Goal: Task Accomplishment & Management: Complete application form

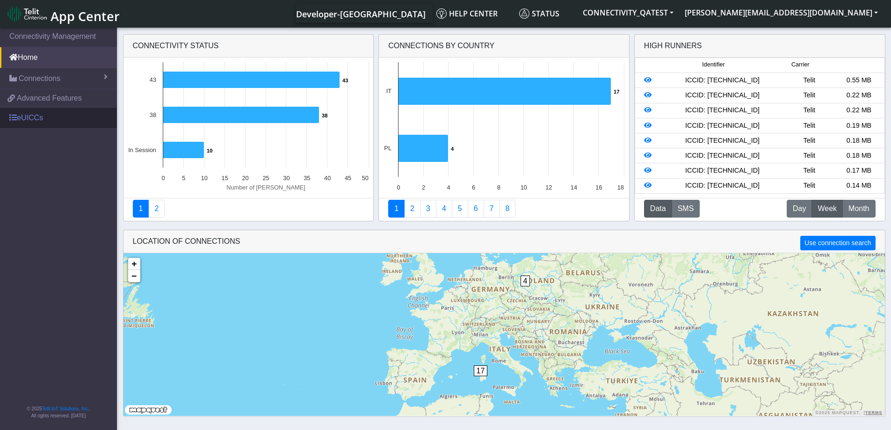
click at [26, 117] on link "eUICCs" at bounding box center [58, 118] width 117 height 21
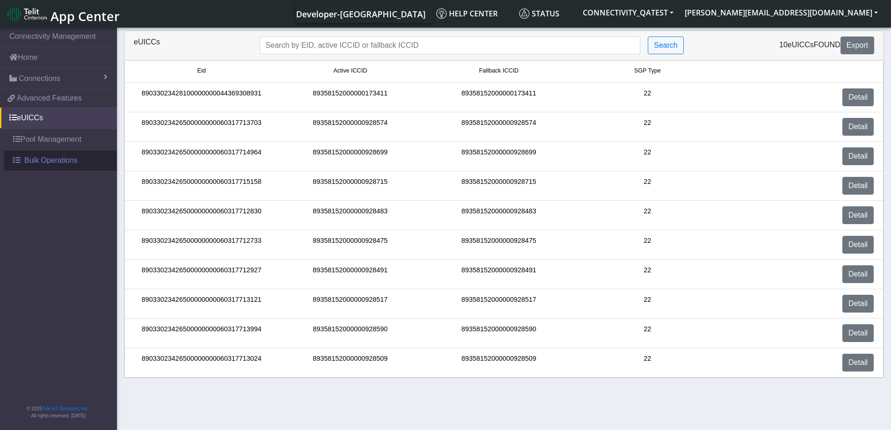
click at [33, 153] on link "Bulk Operations" at bounding box center [60, 160] width 113 height 21
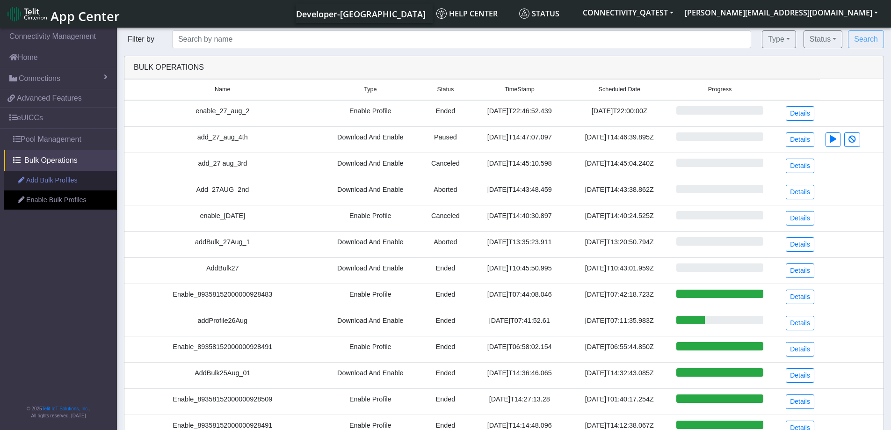
click at [32, 181] on link "Add Bulk Profiles" at bounding box center [60, 181] width 113 height 20
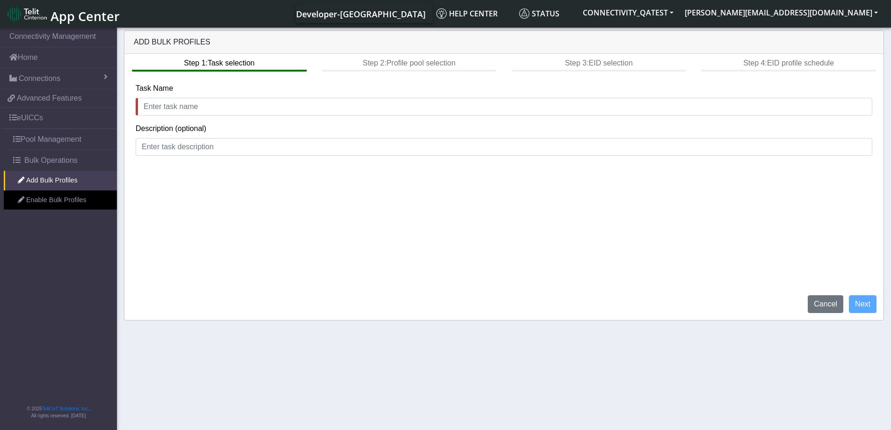
drag, startPoint x: 702, startPoint y: 218, endPoint x: 715, endPoint y: 229, distance: 16.7
click at [702, 218] on div "Step 1: Task selection Step 2: Profile pool selection Step 3: EID selection Ste…" at bounding box center [503, 187] width 759 height 266
click at [823, 299] on button "Cancel" at bounding box center [826, 304] width 36 height 18
click at [57, 204] on link "Enable Bulk Profiles" at bounding box center [60, 200] width 113 height 20
click at [97, 11] on span "App Center" at bounding box center [85, 15] width 69 height 17
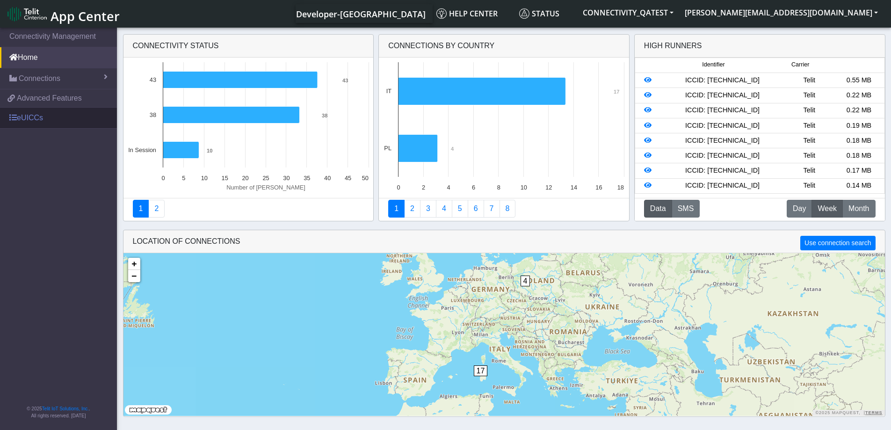
click at [57, 117] on link "eUICCs" at bounding box center [58, 118] width 117 height 21
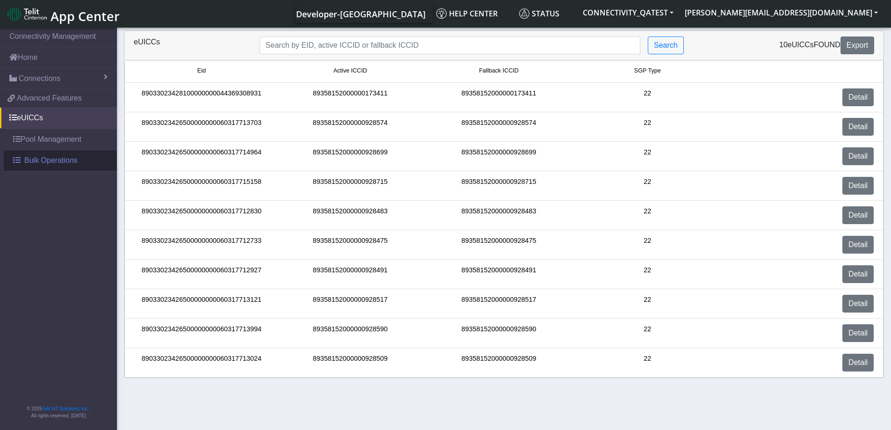
click at [43, 160] on span "Bulk Operations" at bounding box center [50, 160] width 53 height 11
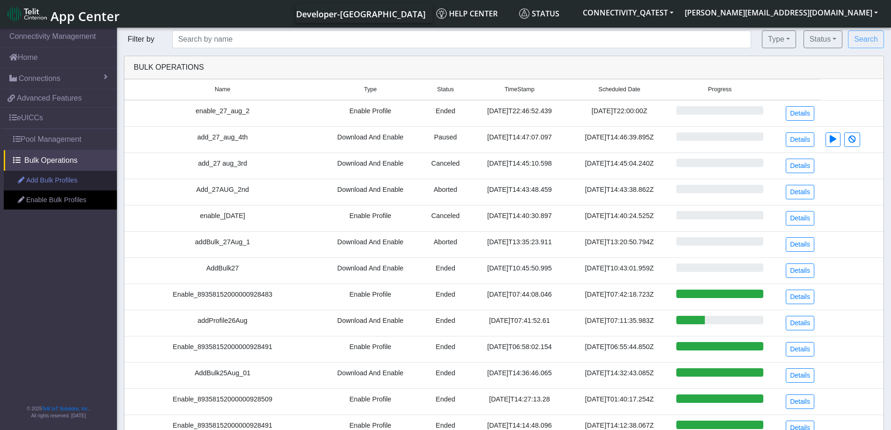
click at [34, 181] on link "Add Bulk Profiles" at bounding box center [60, 181] width 113 height 20
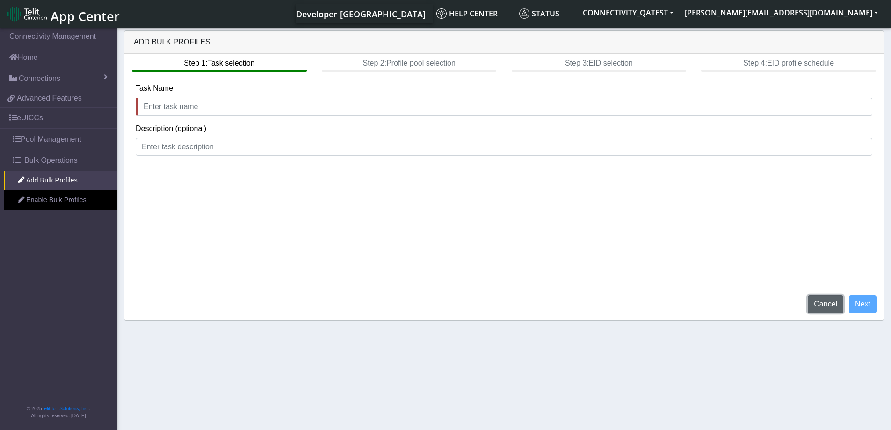
click at [822, 306] on button "Cancel" at bounding box center [826, 304] width 36 height 18
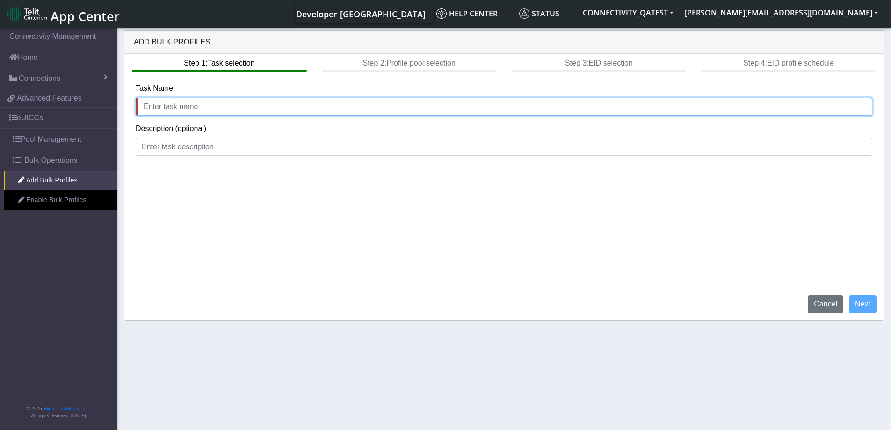
click at [187, 112] on input "text" at bounding box center [504, 107] width 737 height 18
type input "add_28_aug_1"
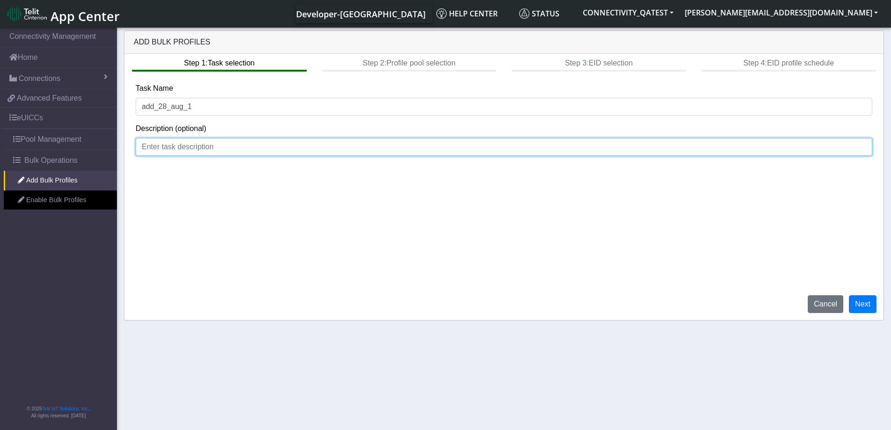
click at [181, 149] on input at bounding box center [504, 147] width 737 height 18
type input "optional"
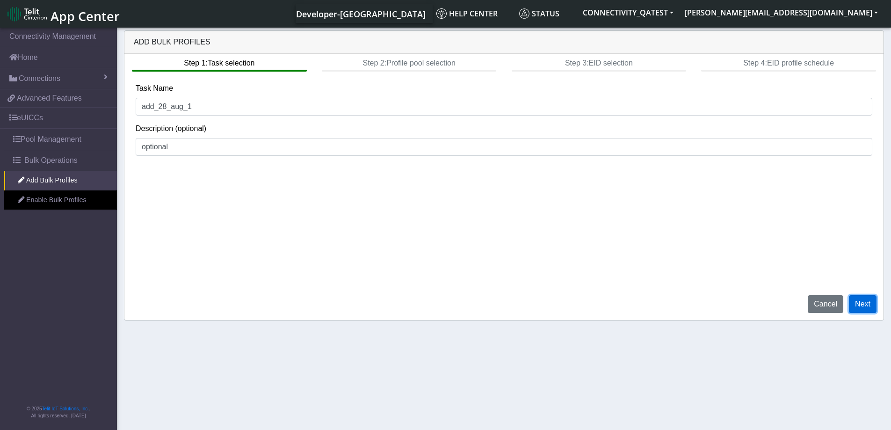
click at [866, 309] on button "Next" at bounding box center [863, 304] width 28 height 18
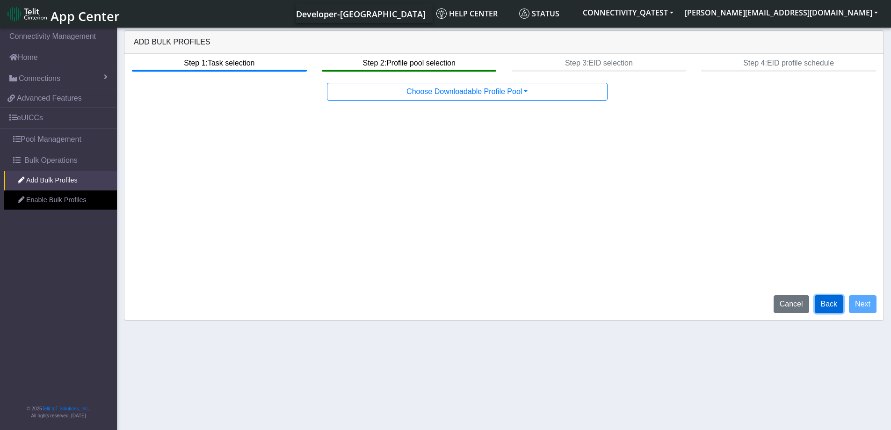
click at [824, 308] on button "Back" at bounding box center [829, 304] width 29 height 18
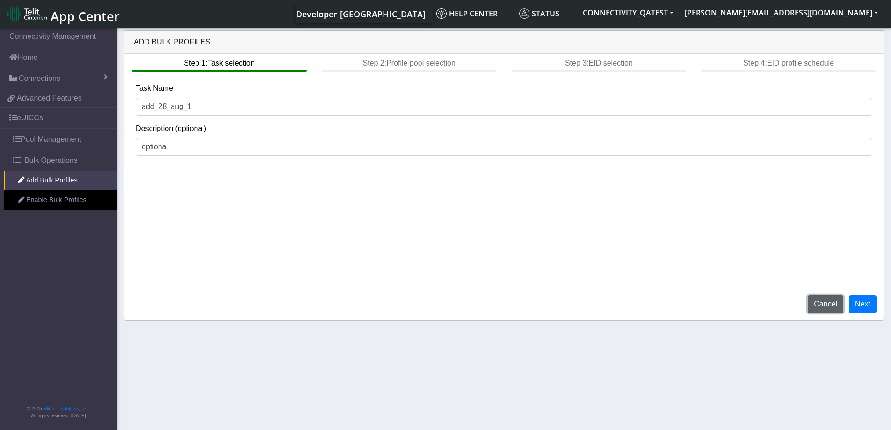
click at [821, 304] on button "Cancel" at bounding box center [826, 304] width 36 height 18
drag, startPoint x: 824, startPoint y: 303, endPoint x: 486, endPoint y: 29, distance: 434.9
click at [824, 303] on button "Cancel" at bounding box center [826, 304] width 36 height 18
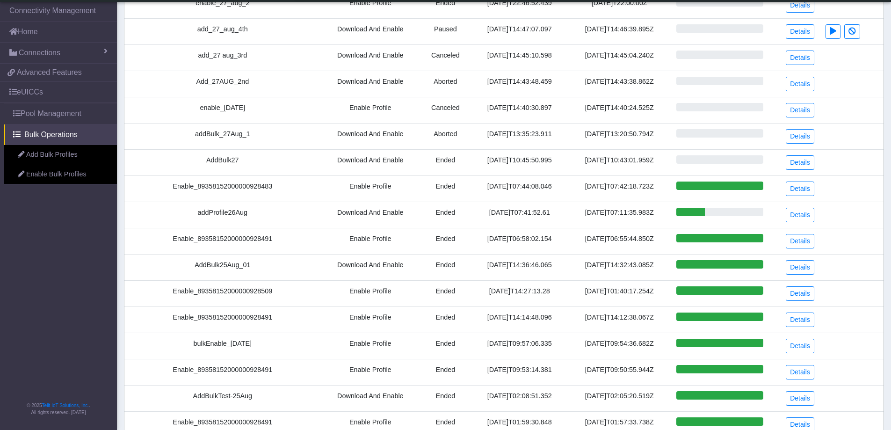
scroll to position [94, 0]
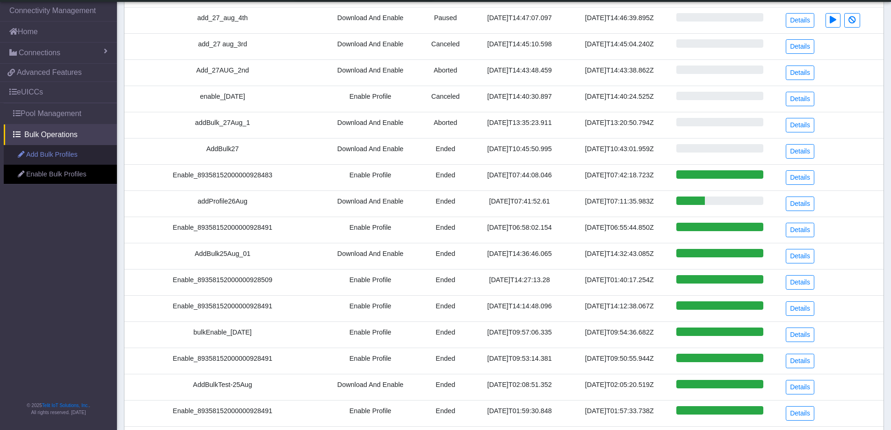
click at [73, 177] on link "Enable Bulk Profiles" at bounding box center [60, 175] width 113 height 20
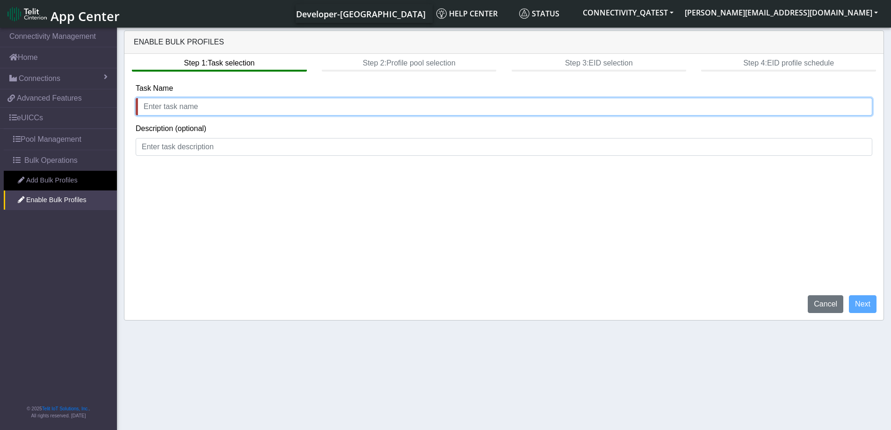
click at [178, 104] on input "text" at bounding box center [504, 107] width 737 height 18
type input "enable_28_AUG"
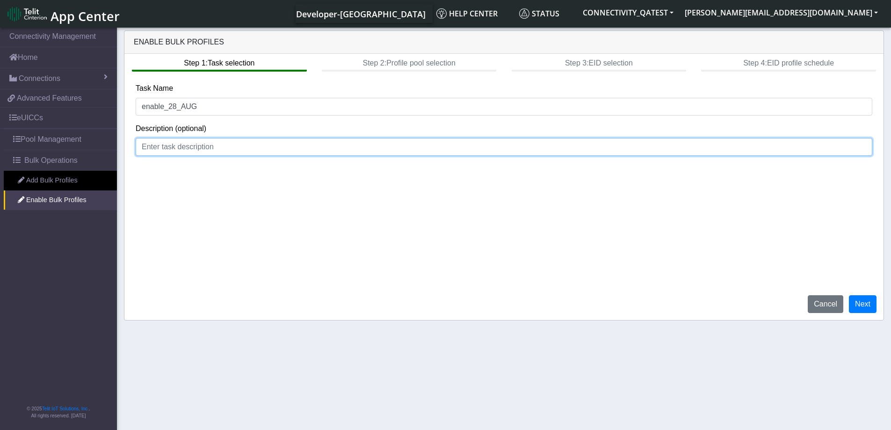
click at [178, 147] on input at bounding box center [504, 147] width 737 height 18
type input "optional"
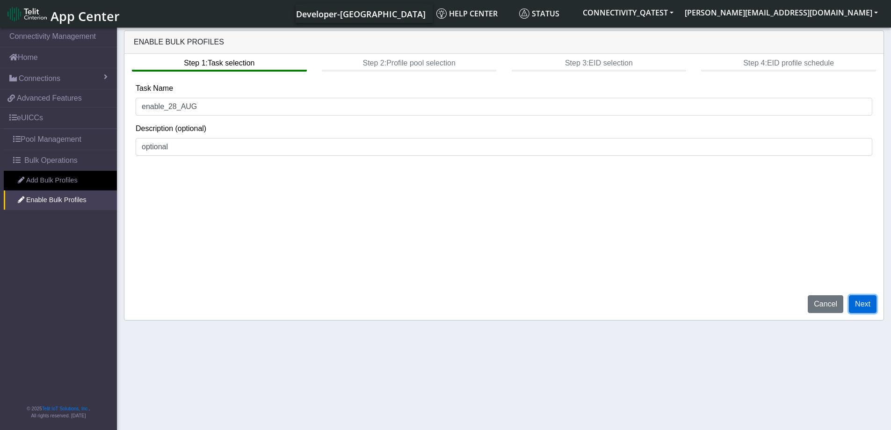
click at [867, 307] on button "Next" at bounding box center [863, 304] width 28 height 18
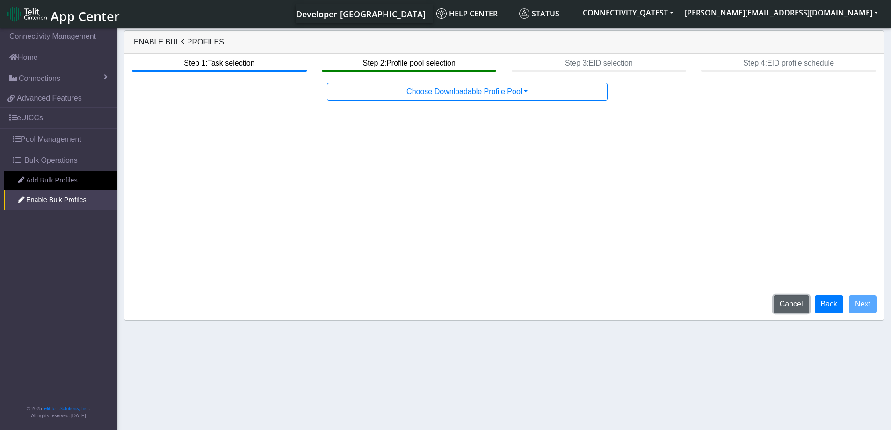
click at [793, 305] on button "Cancel" at bounding box center [792, 304] width 36 height 18
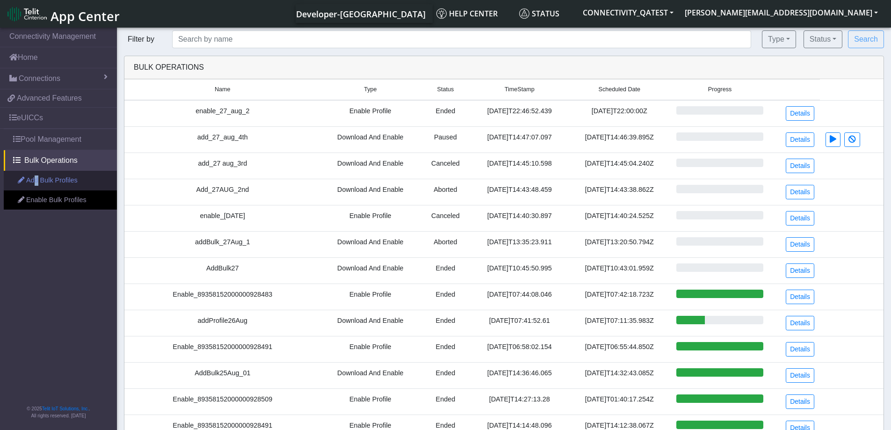
click at [35, 185] on link "Add Bulk Profiles" at bounding box center [60, 181] width 113 height 20
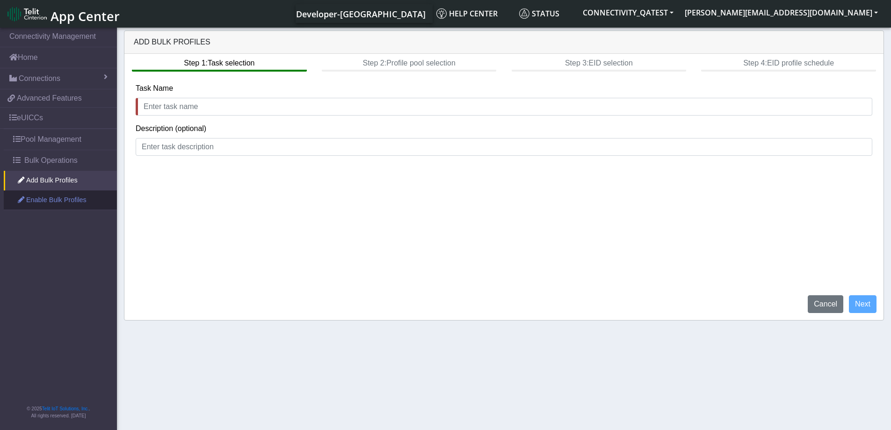
click at [39, 198] on link "Enable Bulk Profiles" at bounding box center [60, 200] width 113 height 20
click at [45, 183] on link "Add Bulk Profiles" at bounding box center [60, 181] width 113 height 20
click at [53, 201] on link "Enable Bulk Profiles" at bounding box center [60, 200] width 113 height 20
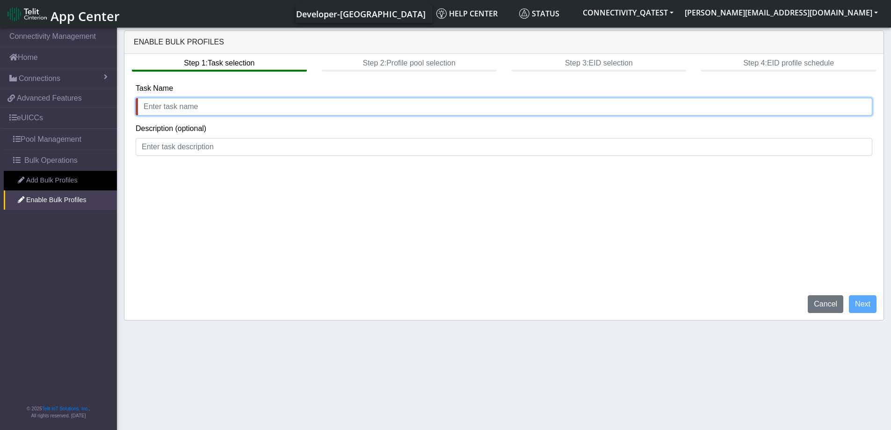
click at [207, 106] on input "text" at bounding box center [504, 107] width 737 height 18
type input "enable_28_AUG"
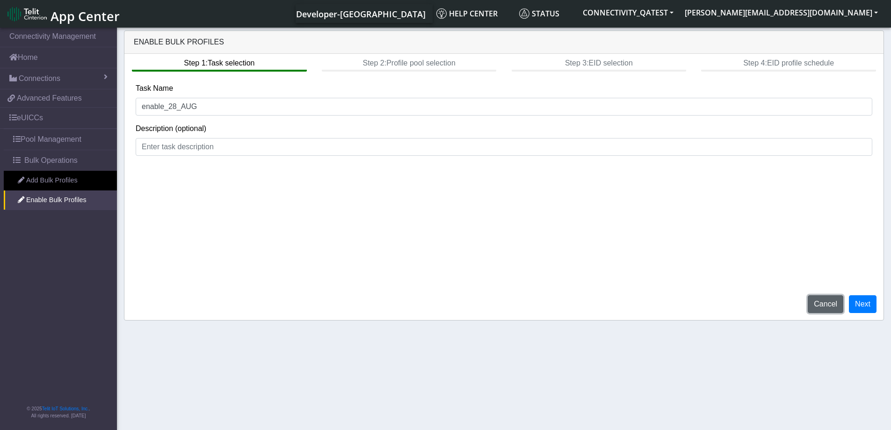
click at [827, 304] on button "Cancel" at bounding box center [826, 304] width 36 height 18
click at [831, 309] on button "Cancel" at bounding box center [826, 304] width 36 height 18
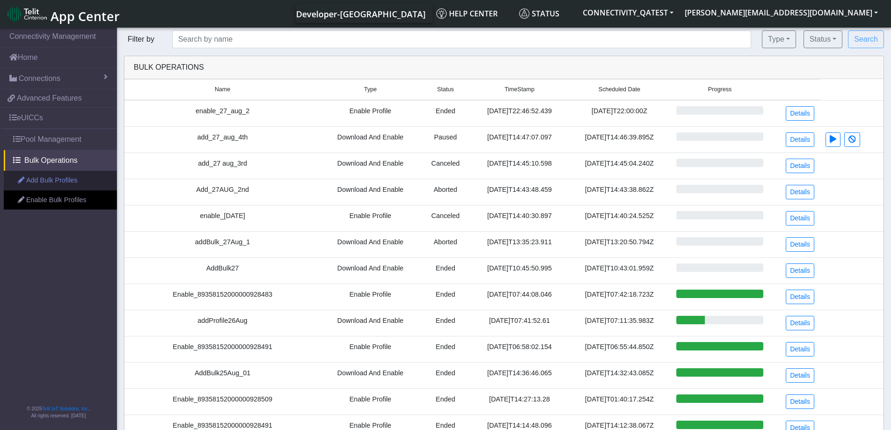
click at [47, 185] on link "Add Bulk Profiles" at bounding box center [60, 181] width 113 height 20
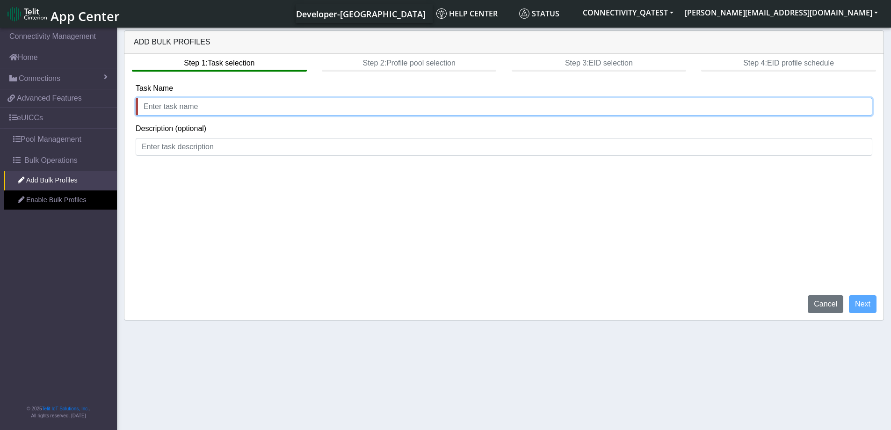
click at [229, 107] on input "text" at bounding box center [504, 107] width 737 height 18
type input "add_28_aug"
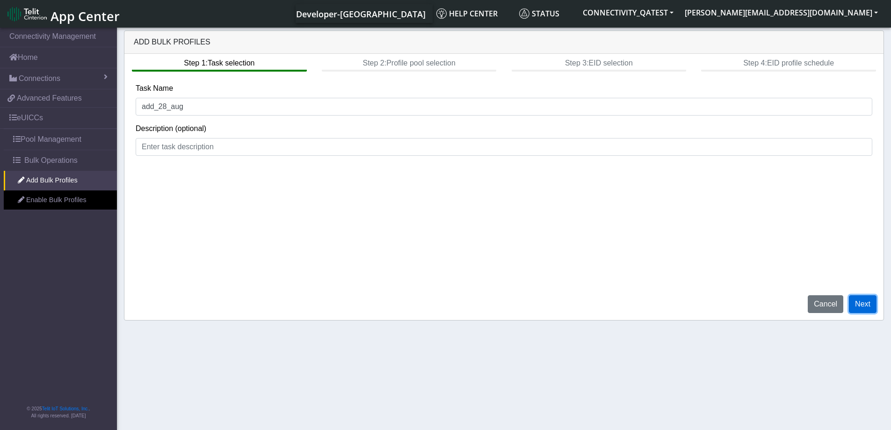
click at [870, 305] on button "Next" at bounding box center [863, 304] width 28 height 18
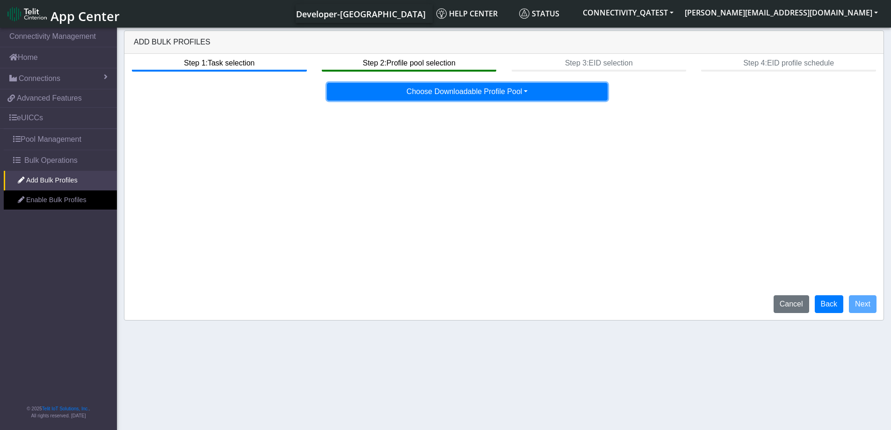
click at [545, 87] on button "Choose Downloadable Profile Pool" at bounding box center [467, 92] width 281 height 18
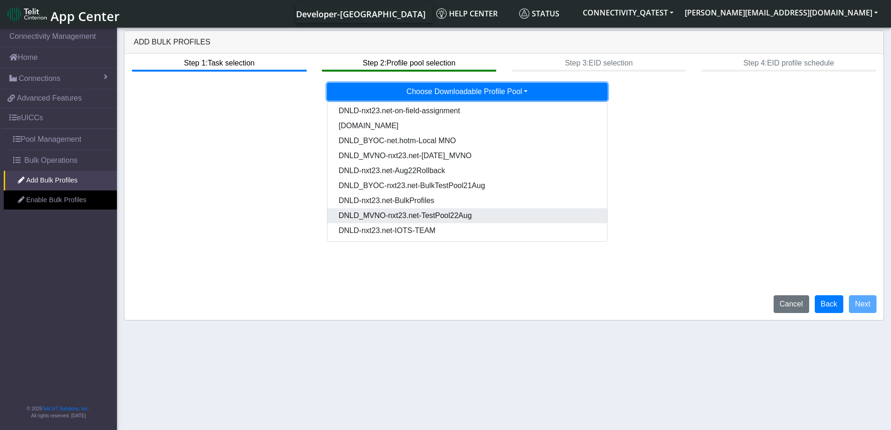
scroll to position [48, 0]
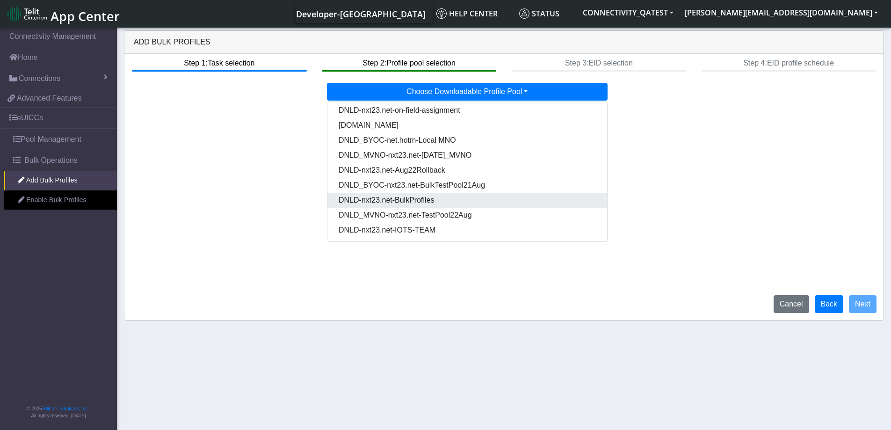
click at [448, 202] on Pooldd87b2e2-121e-4d00-ae8a-d075df8e0e86-dropdown "DNLD-nxt23.net-BulkProfiles" at bounding box center [467, 200] width 280 height 15
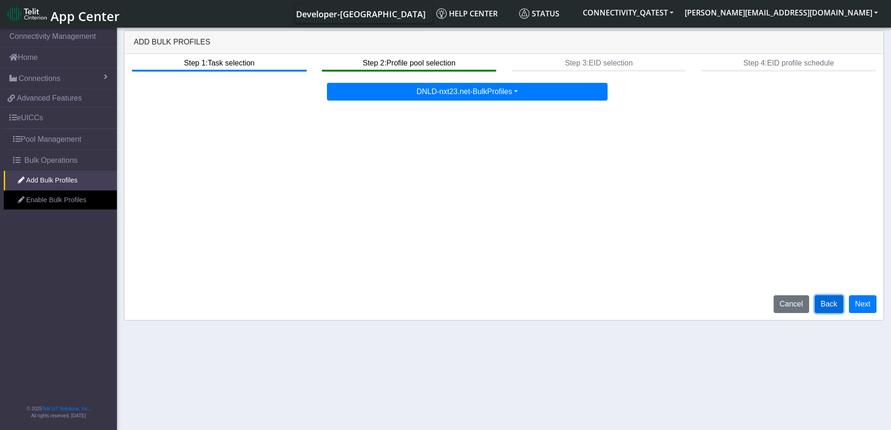
click at [830, 308] on button "Back" at bounding box center [829, 304] width 29 height 18
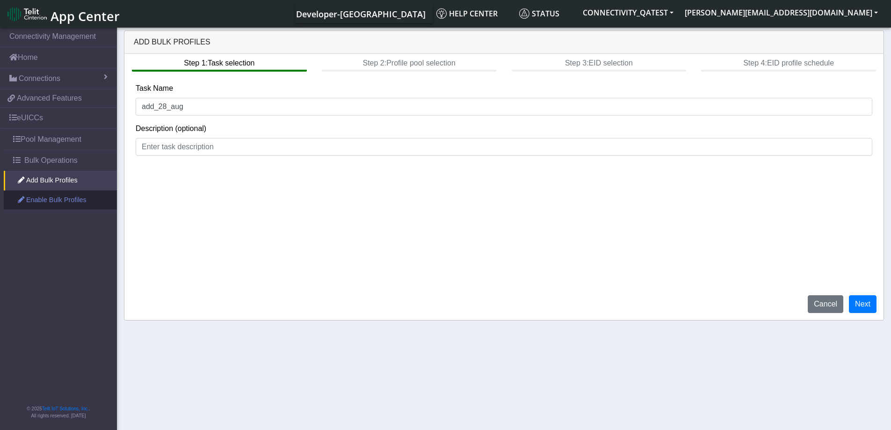
click at [79, 202] on link "Enable Bulk Profiles" at bounding box center [60, 200] width 113 height 20
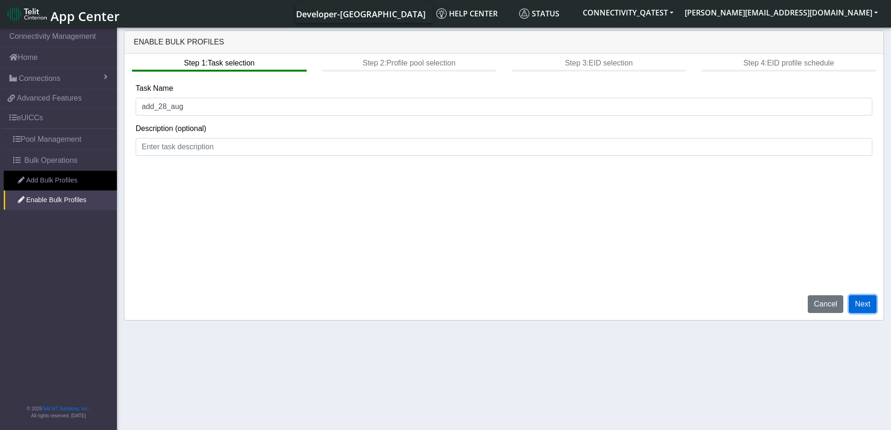
click at [861, 301] on button "Next" at bounding box center [863, 304] width 28 height 18
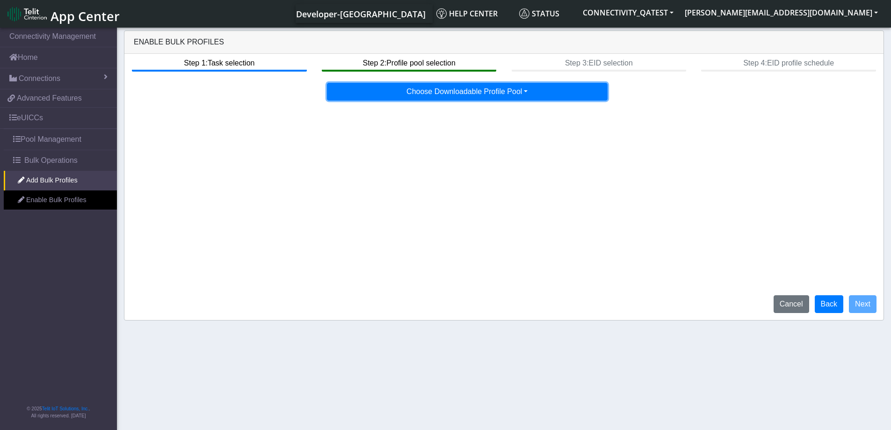
click at [483, 92] on button "Choose Downloadable Profile Pool" at bounding box center [467, 92] width 281 height 18
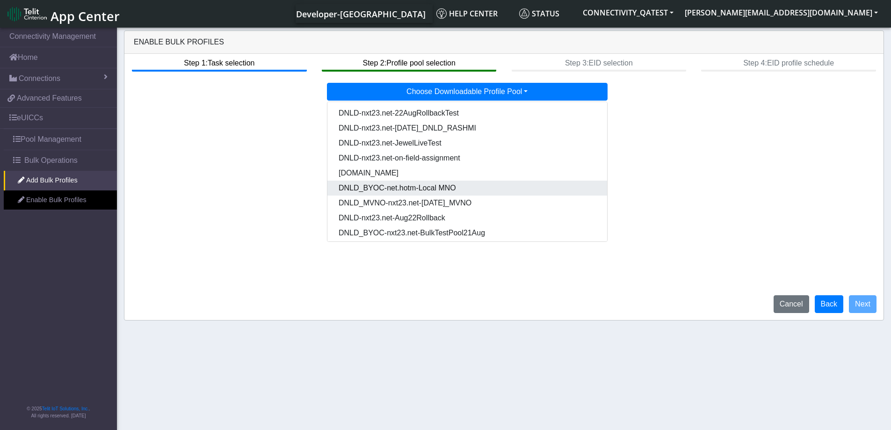
click at [467, 187] on Poola215f6a0-cb5f-4264-9200-f618216ee563-dropdown "DNLD_BYOC-net.hotm-Local MNO" at bounding box center [467, 188] width 280 height 15
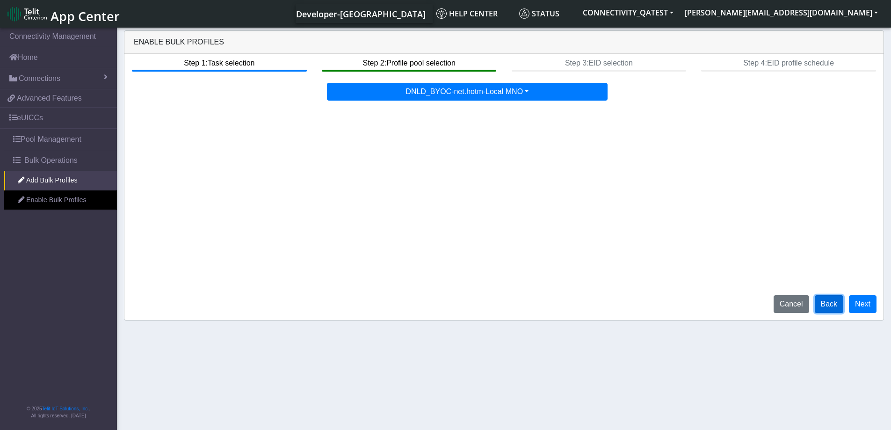
click at [830, 307] on button "Back" at bounding box center [829, 304] width 29 height 18
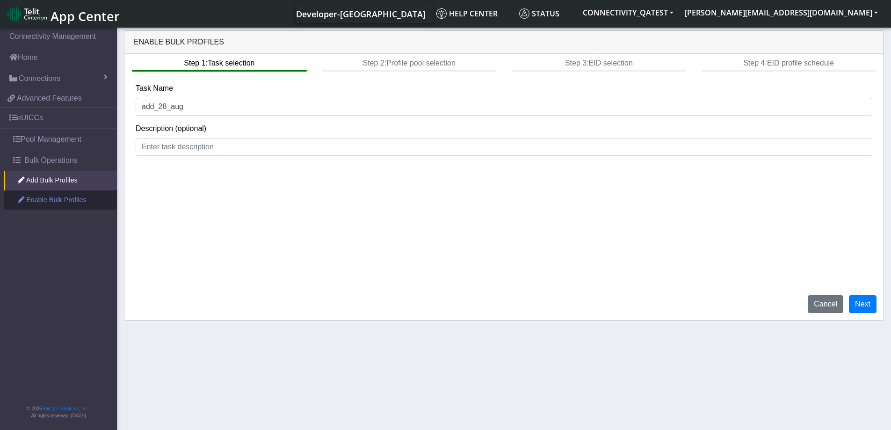
click at [52, 207] on link "Enable Bulk Profiles" at bounding box center [60, 200] width 113 height 20
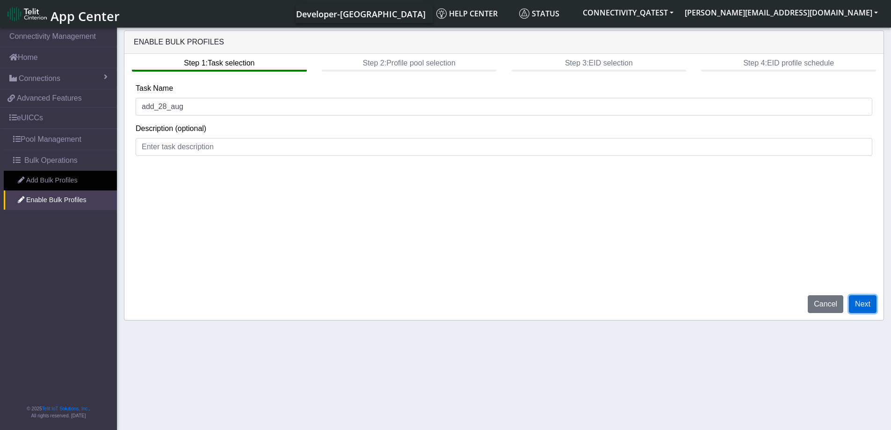
click at [873, 304] on button "Next" at bounding box center [863, 304] width 28 height 18
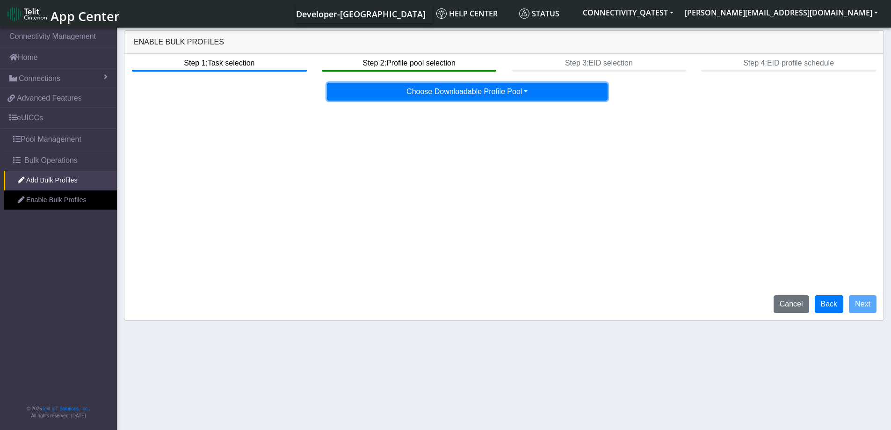
click at [465, 91] on button "Choose Downloadable Profile Pool" at bounding box center [467, 92] width 281 height 18
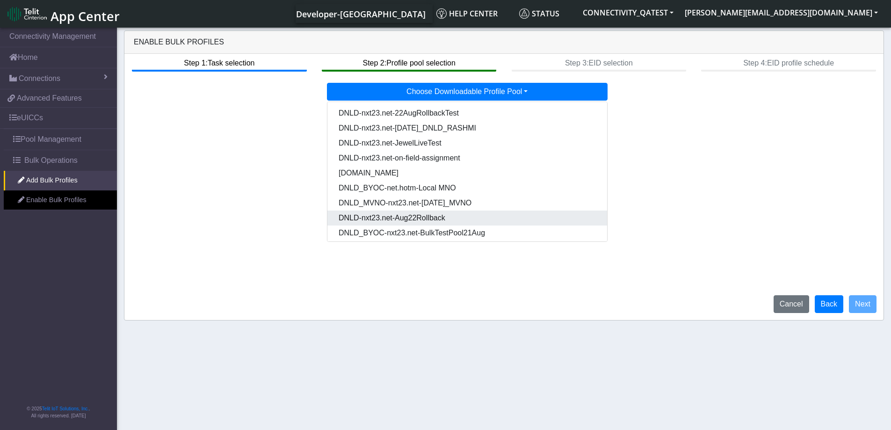
click at [438, 215] on Poolacfbdf7f-8646-47b6-9cbb-4cc548976eeb-dropdown "DNLD-nxt23.net-Aug22Rollback" at bounding box center [467, 217] width 280 height 15
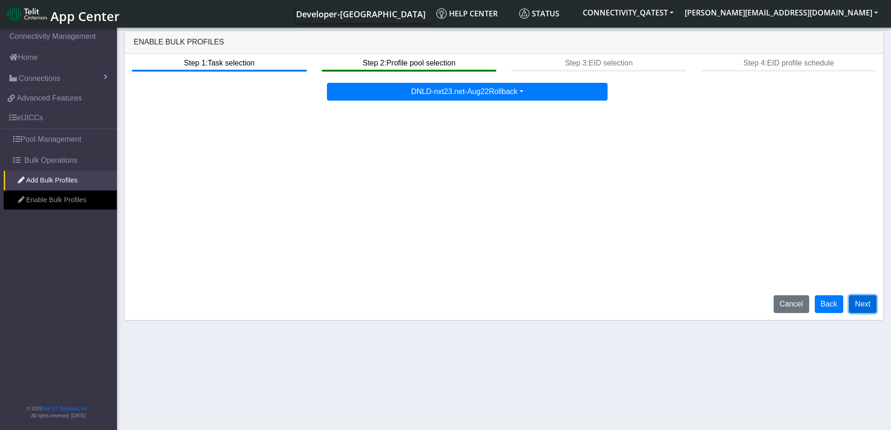
click at [869, 306] on button "Next" at bounding box center [863, 304] width 28 height 18
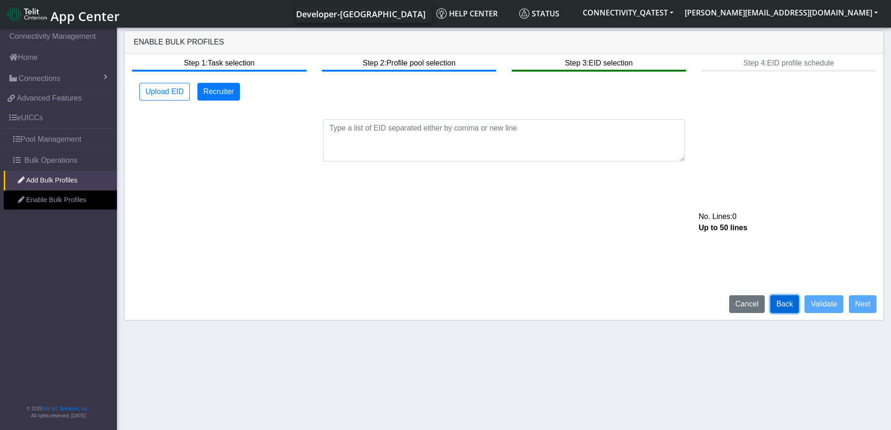
click at [790, 300] on button "Back" at bounding box center [784, 304] width 29 height 18
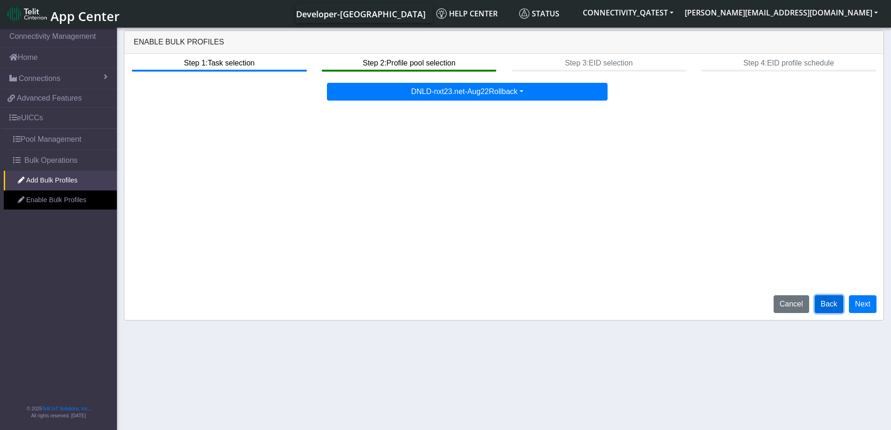
click at [833, 307] on button "Back" at bounding box center [829, 304] width 29 height 18
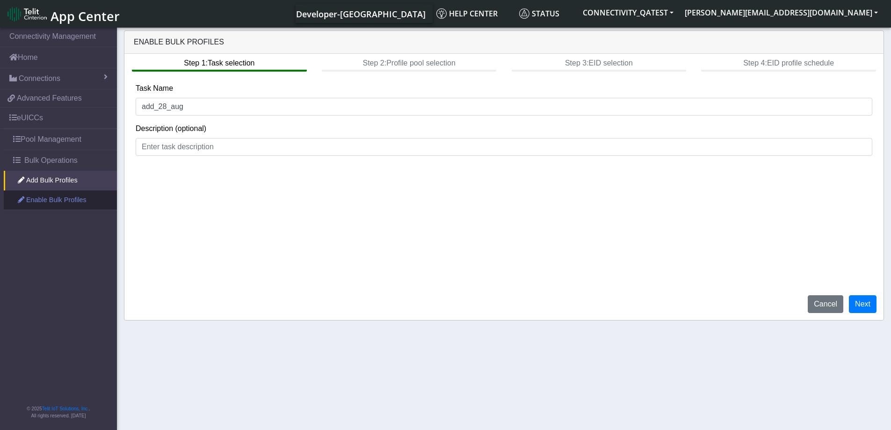
click at [62, 196] on link "Enable Bulk Profiles" at bounding box center [60, 200] width 113 height 20
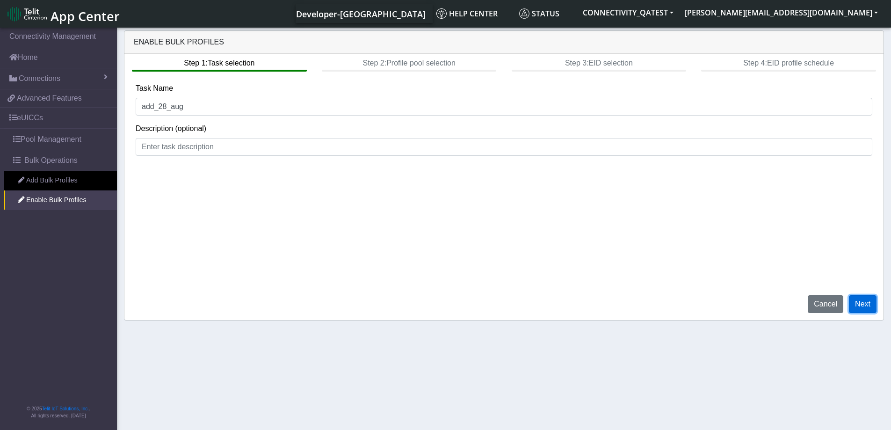
click at [872, 306] on button "Next" at bounding box center [863, 304] width 28 height 18
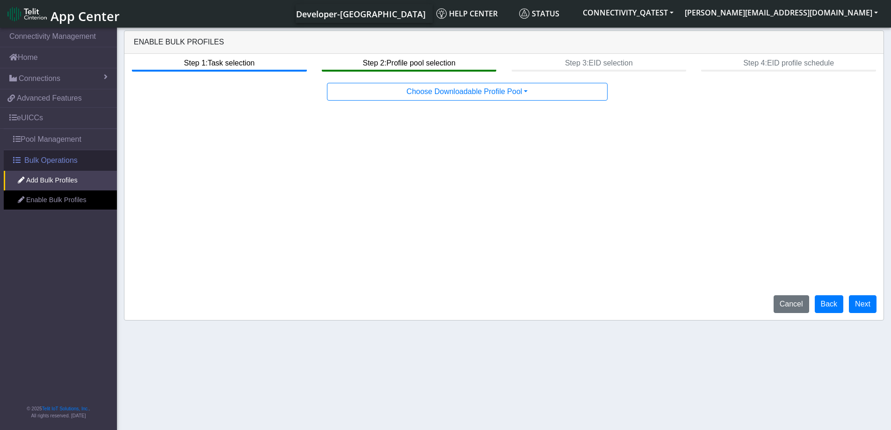
click at [63, 159] on span "Bulk Operations" at bounding box center [50, 160] width 53 height 11
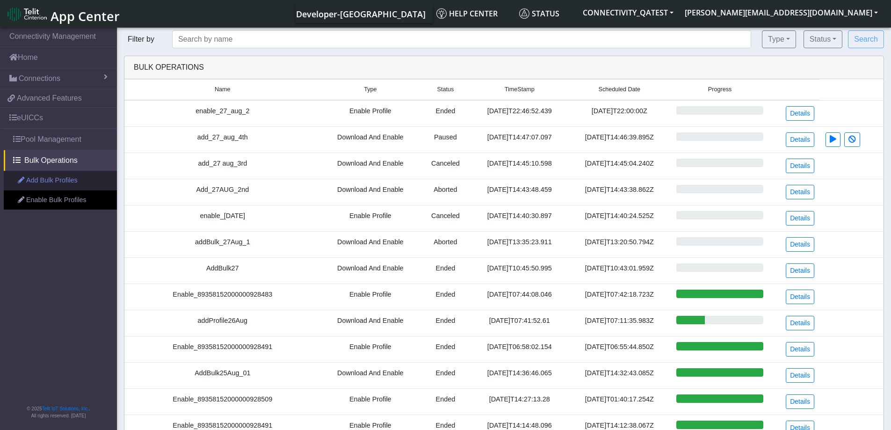
click at [43, 177] on link "Add Bulk Profiles" at bounding box center [60, 181] width 113 height 20
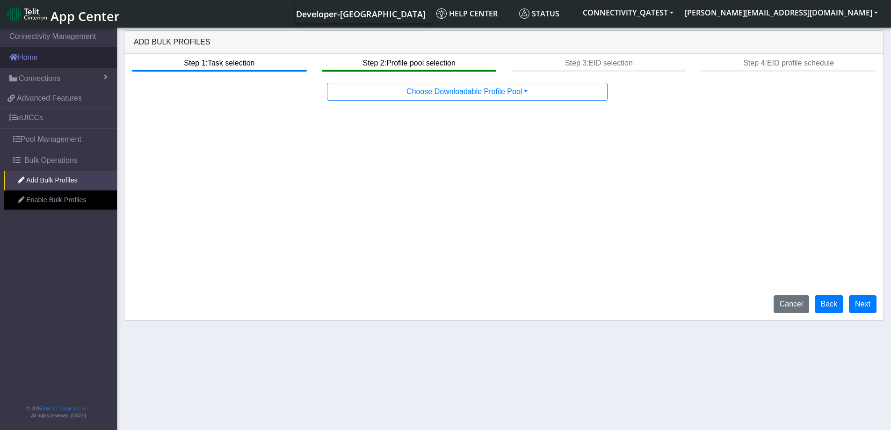
click at [59, 58] on link "Home" at bounding box center [58, 57] width 117 height 21
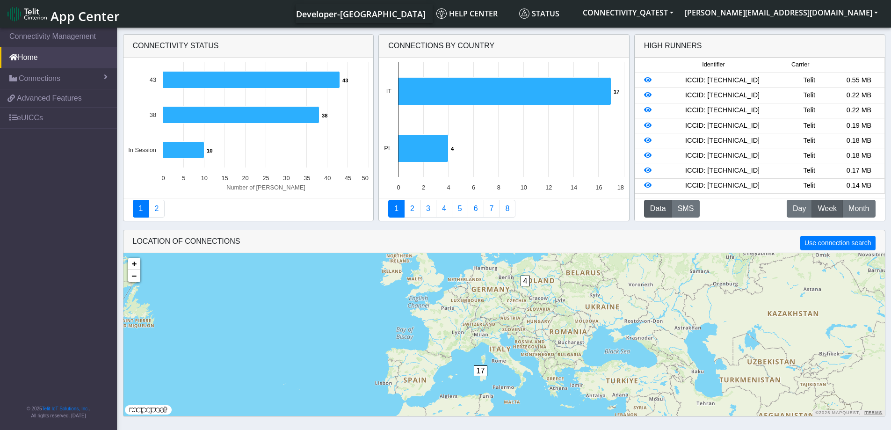
click at [92, 18] on span "App Center" at bounding box center [85, 15] width 69 height 17
click at [49, 115] on link "eUICCs" at bounding box center [58, 118] width 117 height 21
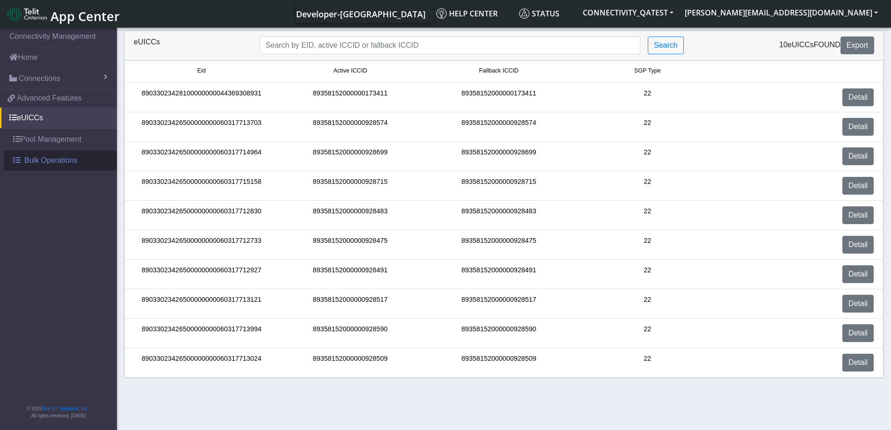
click at [22, 161] on link "Bulk Operations" at bounding box center [60, 160] width 113 height 21
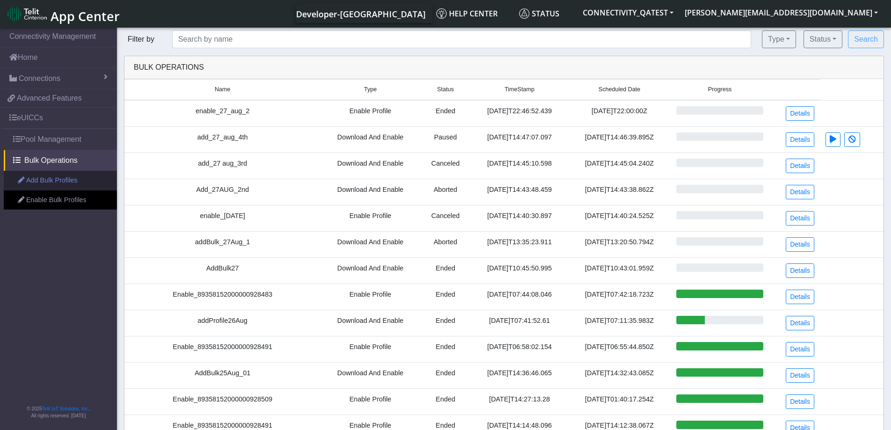
click at [37, 178] on link "Add Bulk Profiles" at bounding box center [60, 181] width 113 height 20
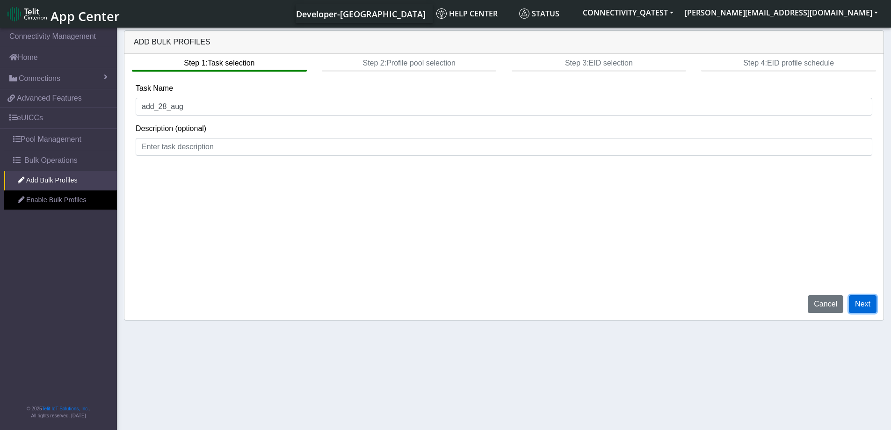
click at [866, 304] on button "Next" at bounding box center [863, 304] width 28 height 18
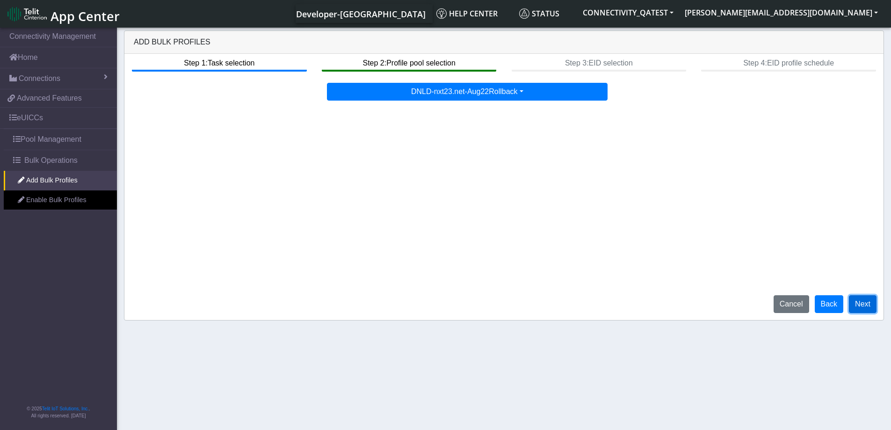
click at [858, 302] on button "Next" at bounding box center [863, 304] width 28 height 18
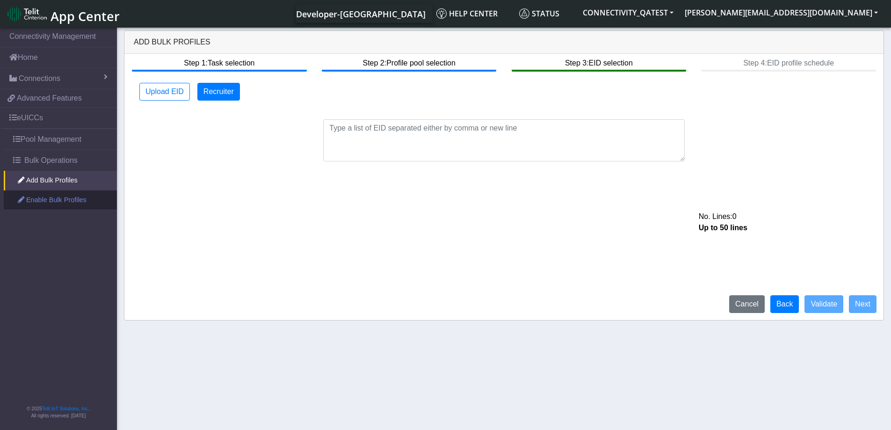
click at [55, 200] on link "Enable Bulk Profiles" at bounding box center [60, 200] width 113 height 20
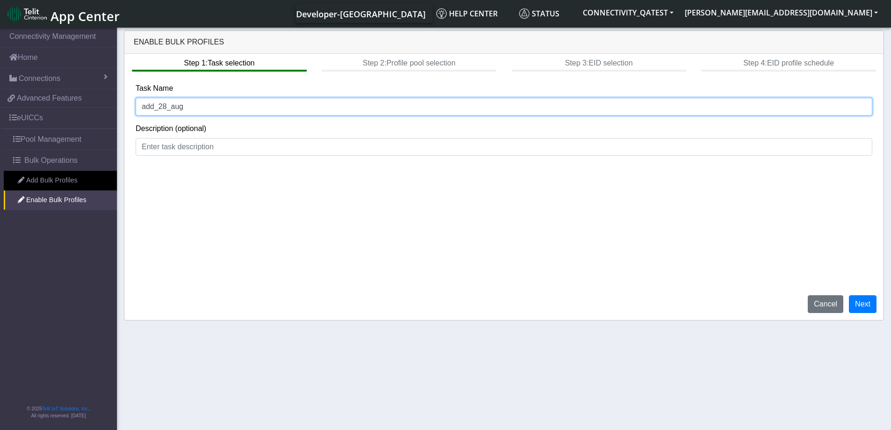
drag, startPoint x: 195, startPoint y: 106, endPoint x: 120, endPoint y: 105, distance: 75.3
click at [120, 105] on div "Enable Bulk Profiles Step 1: Task selection Step 2: Profile pool selection Step…" at bounding box center [504, 175] width 774 height 290
type input "enable_28_AUG"
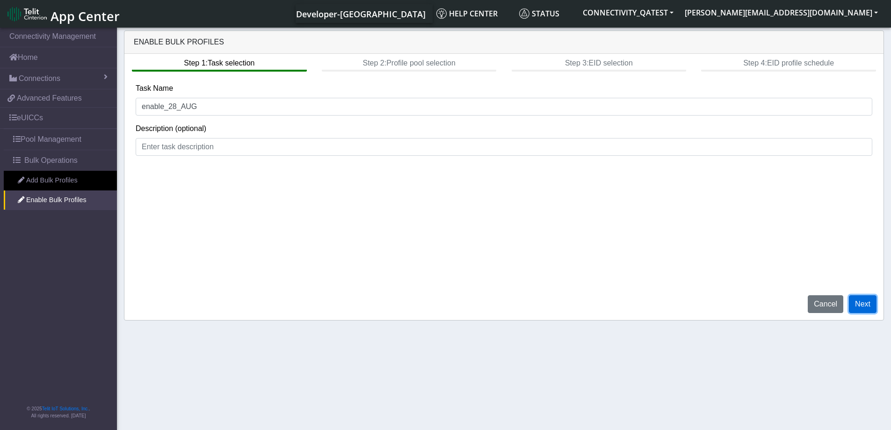
click at [874, 308] on button "Next" at bounding box center [863, 304] width 28 height 18
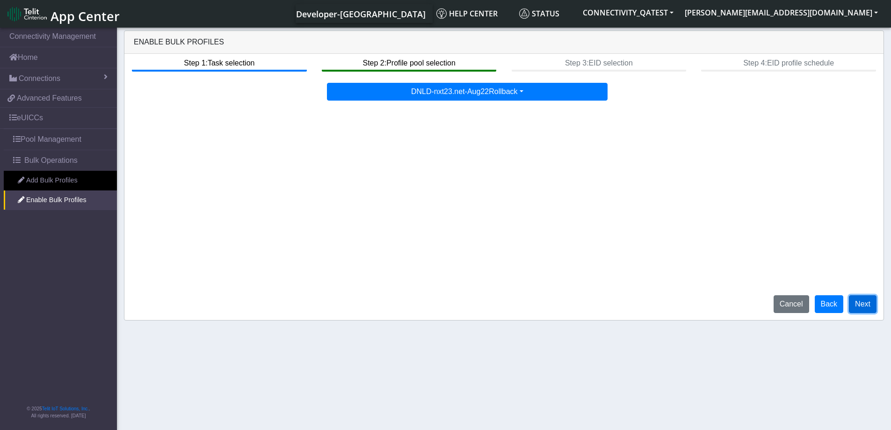
click at [874, 308] on button "Next" at bounding box center [863, 304] width 28 height 18
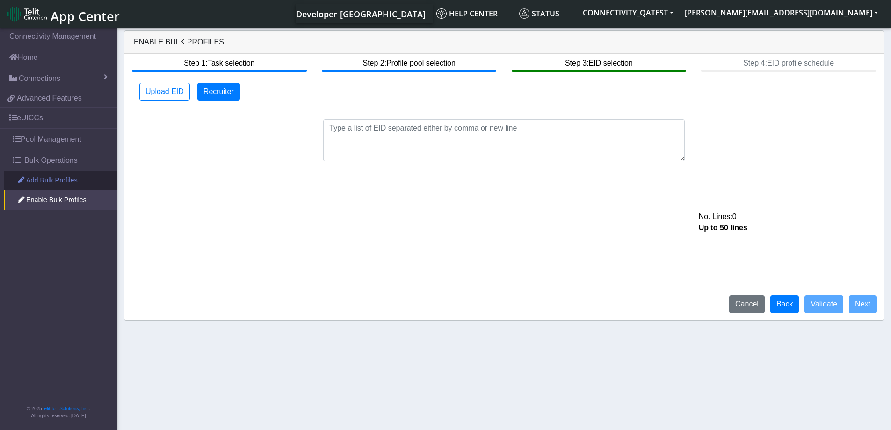
click at [44, 184] on link "Add Bulk Profiles" at bounding box center [60, 181] width 113 height 20
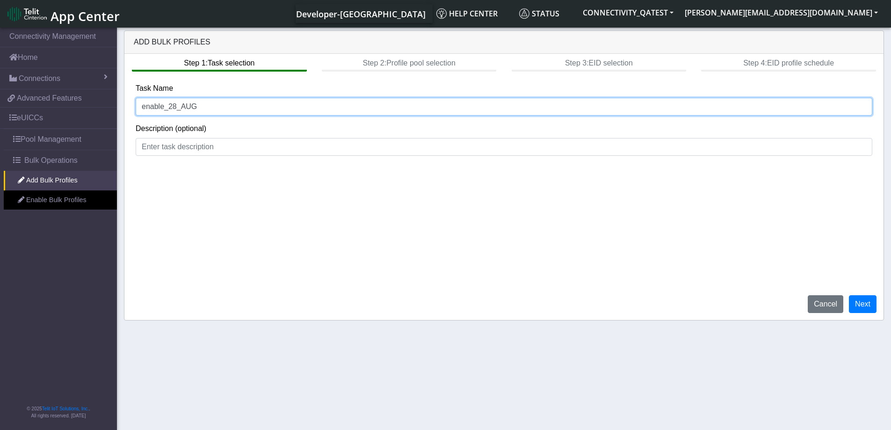
drag, startPoint x: 163, startPoint y: 110, endPoint x: 130, endPoint y: 110, distance: 32.3
click at [130, 110] on div "Step 1: Task selection Step 2: Profile pool selection Step 3: EID selection Ste…" at bounding box center [503, 187] width 759 height 266
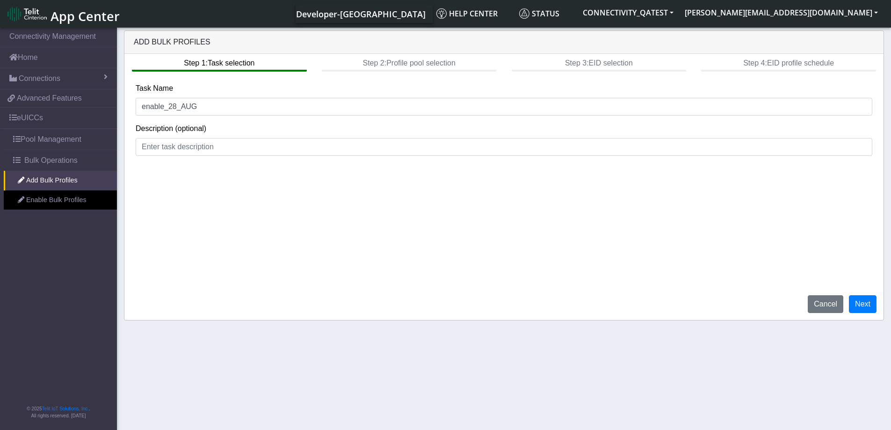
click at [480, 316] on div "Step 1: Task selection Step 2: Profile pool selection Step 3: EID selection Ste…" at bounding box center [503, 187] width 759 height 266
click at [862, 300] on button "Next" at bounding box center [863, 304] width 28 height 18
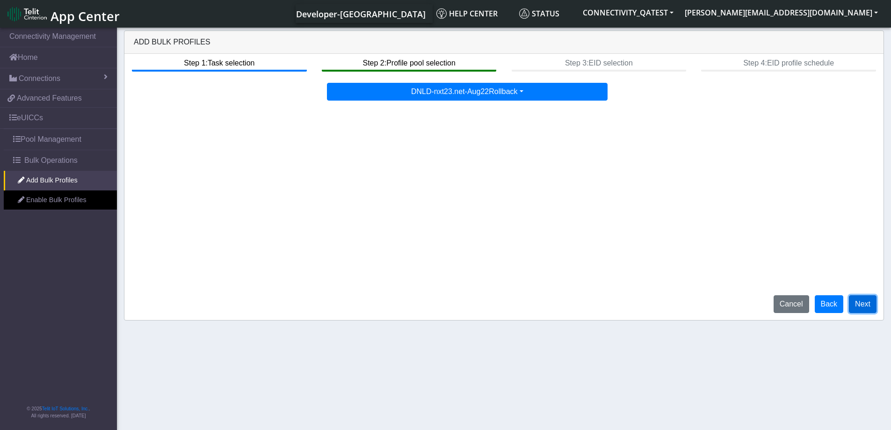
click at [862, 300] on button "Next" at bounding box center [863, 304] width 28 height 18
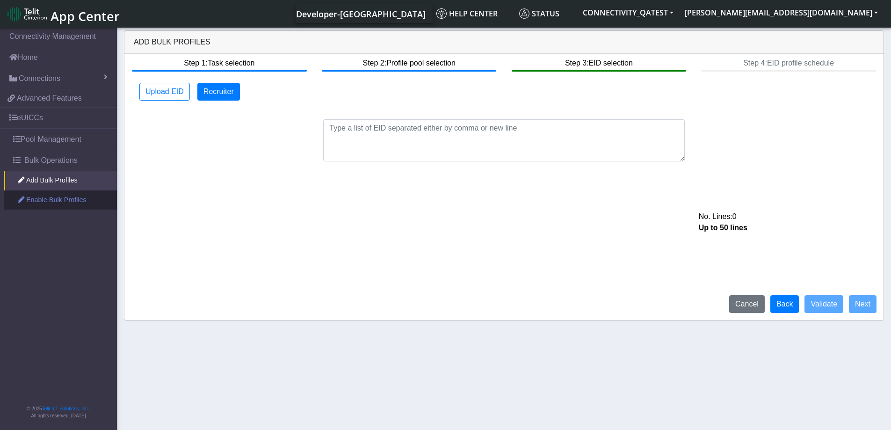
click at [45, 202] on link "Enable Bulk Profiles" at bounding box center [60, 200] width 113 height 20
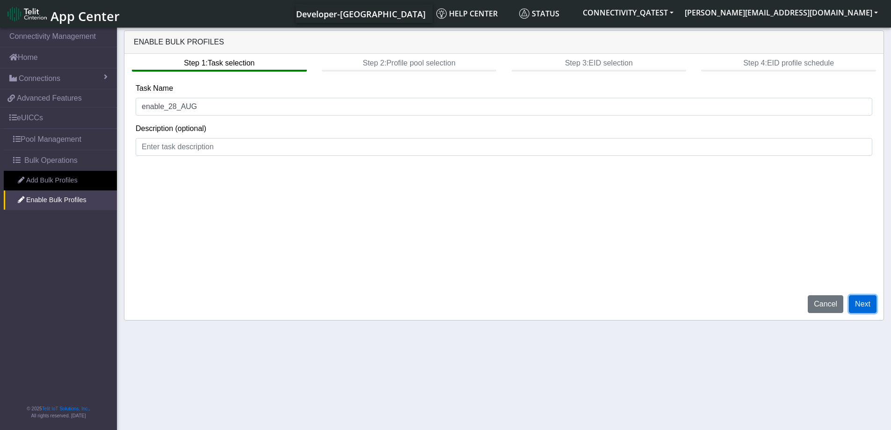
click at [868, 305] on button "Next" at bounding box center [863, 304] width 28 height 18
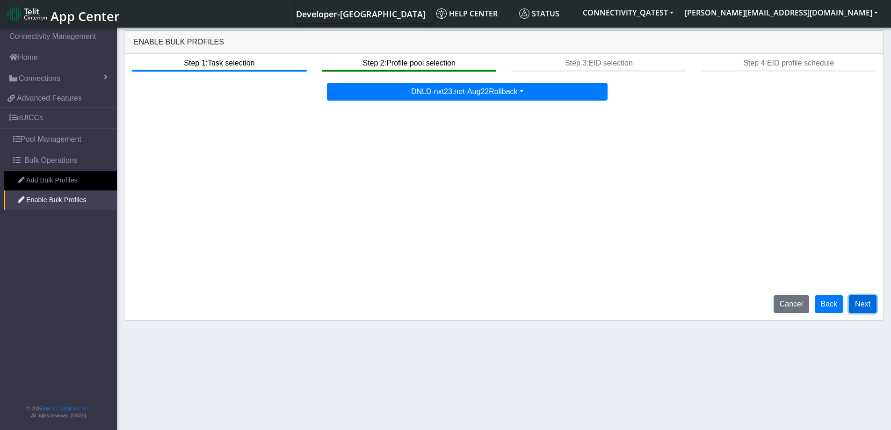
click at [868, 305] on button "Next" at bounding box center [863, 304] width 28 height 18
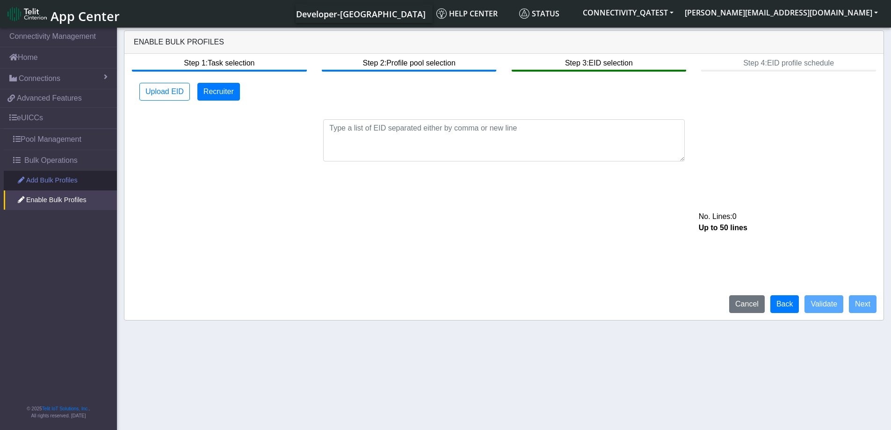
click at [41, 185] on link "Add Bulk Profiles" at bounding box center [60, 181] width 113 height 20
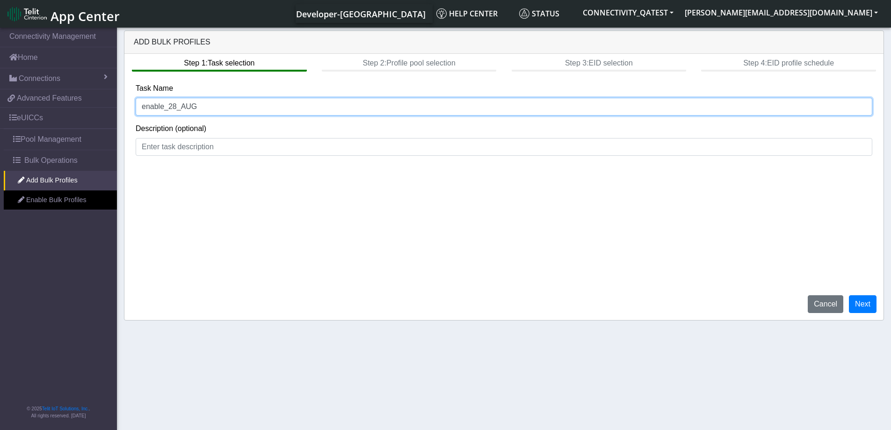
drag, startPoint x: 164, startPoint y: 110, endPoint x: 119, endPoint y: 109, distance: 44.4
click at [119, 109] on div "Add Bulk Profiles Step 1: Task selection Step 2: Profile pool selection Step 3:…" at bounding box center [504, 175] width 774 height 290
type input "add_28_AUG"
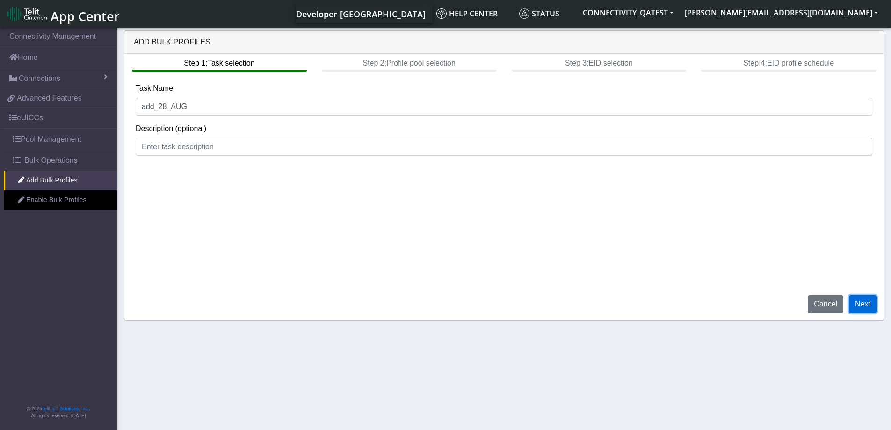
click at [869, 303] on button "Next" at bounding box center [863, 304] width 28 height 18
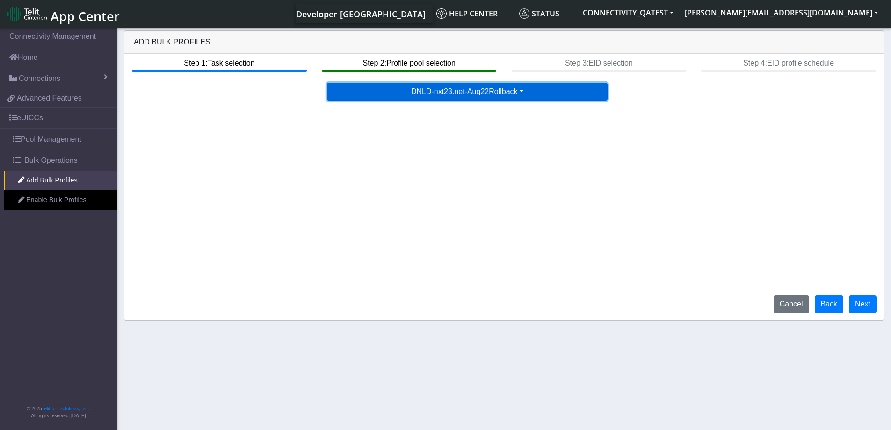
click at [479, 94] on button "DNLD-nxt23.net-Aug22Rollback" at bounding box center [467, 92] width 281 height 18
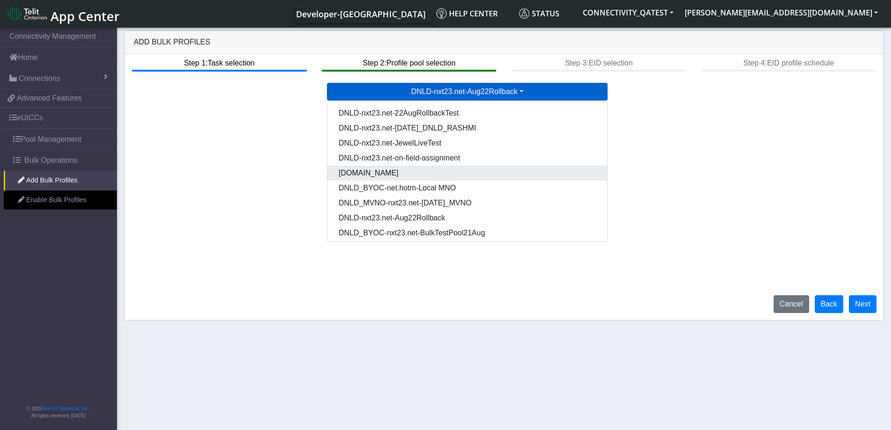
click at [453, 169] on Poola0681772-fd01-4ace-b239-5bf8aed3d83d-dropdown "[DOMAIN_NAME]" at bounding box center [467, 173] width 280 height 15
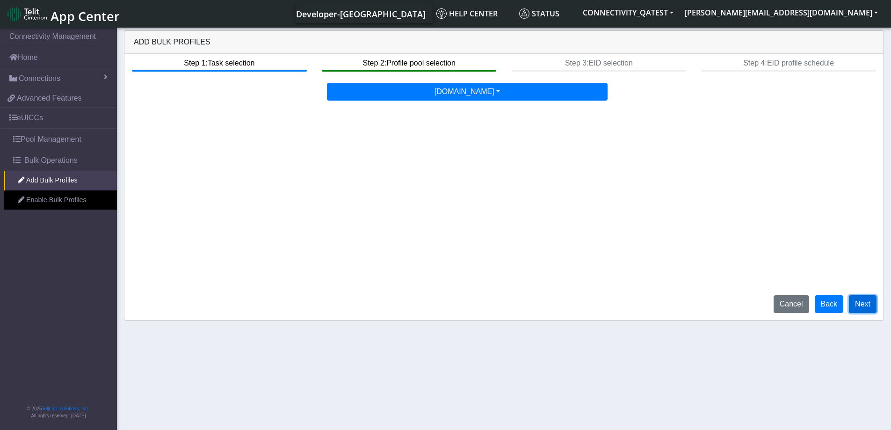
click at [866, 305] on button "Next" at bounding box center [863, 304] width 28 height 18
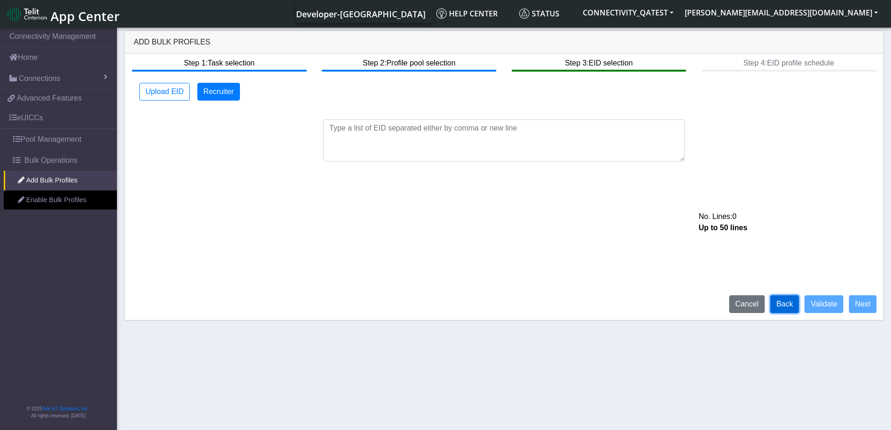
click at [785, 307] on button "Back" at bounding box center [784, 304] width 29 height 18
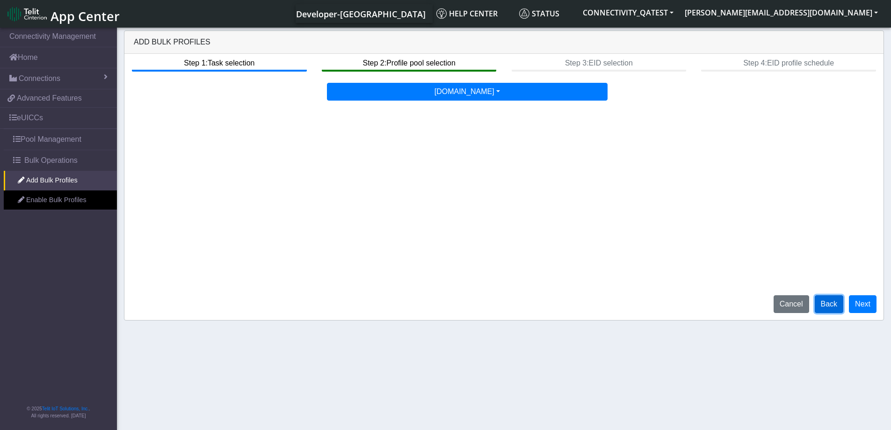
click at [826, 307] on button "Back" at bounding box center [829, 304] width 29 height 18
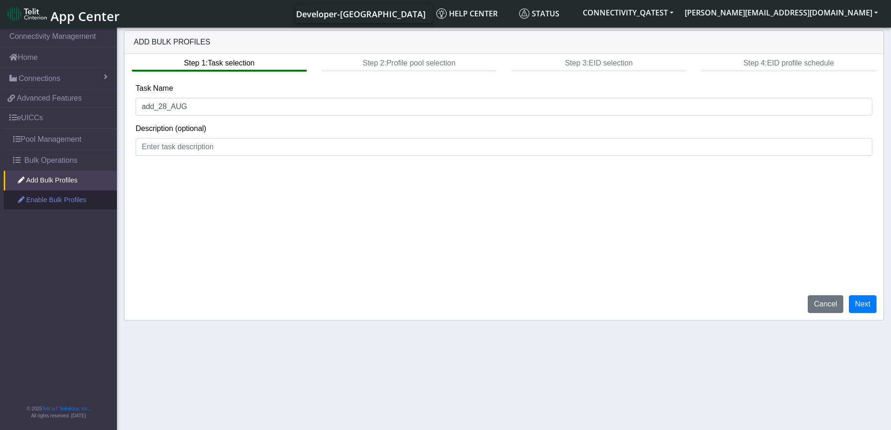
click at [65, 205] on link "Enable Bulk Profiles" at bounding box center [60, 200] width 113 height 20
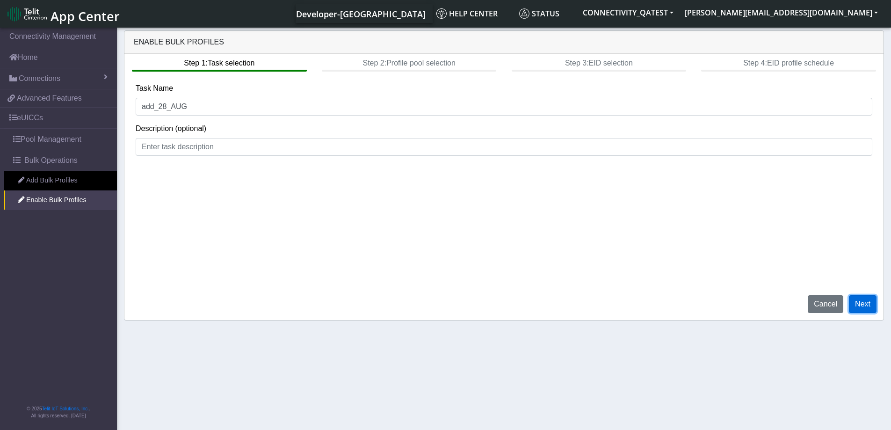
click at [864, 304] on button "Next" at bounding box center [863, 304] width 28 height 18
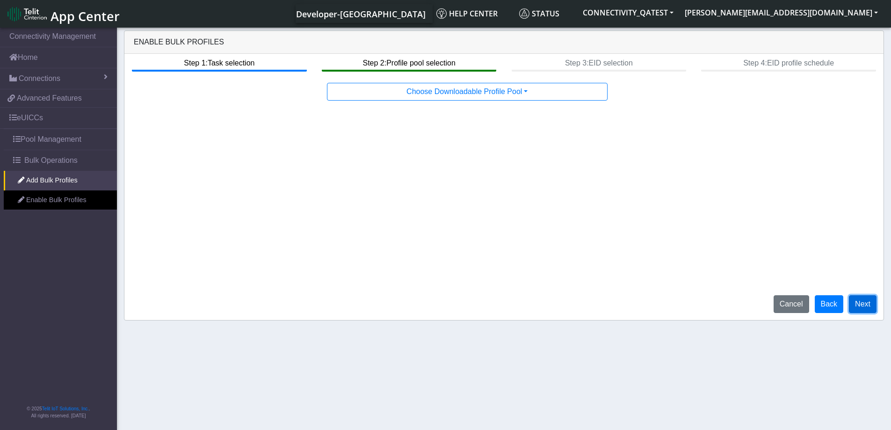
click at [865, 302] on button "Next" at bounding box center [863, 304] width 28 height 18
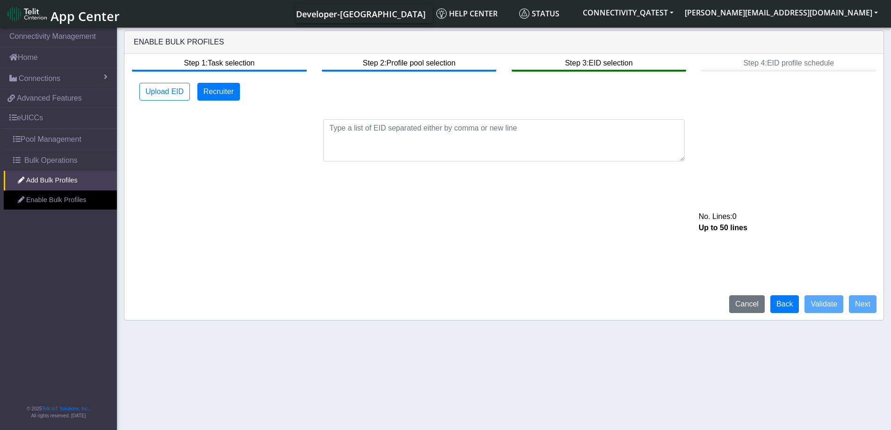
click at [52, 16] on span "App Center" at bounding box center [85, 15] width 69 height 17
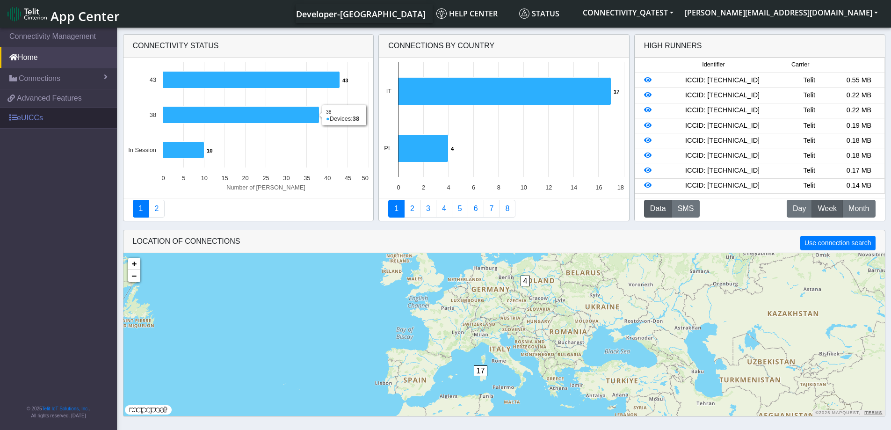
click at [44, 115] on link "eUICCs" at bounding box center [58, 118] width 117 height 21
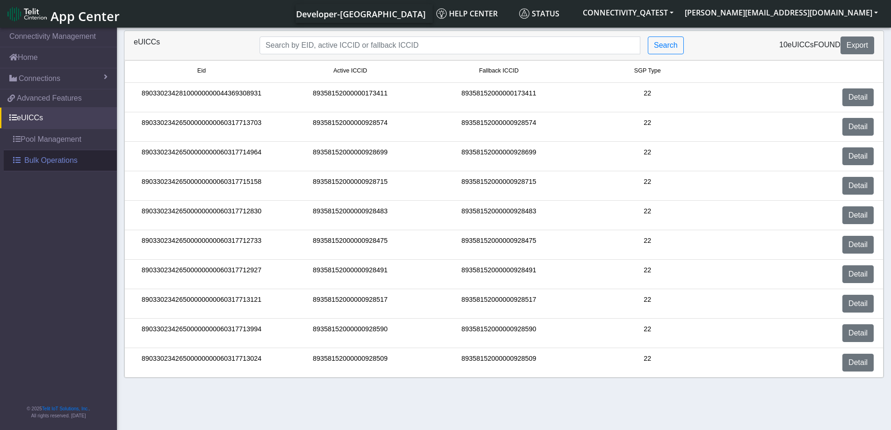
click at [32, 165] on span "Bulk Operations" at bounding box center [50, 160] width 53 height 11
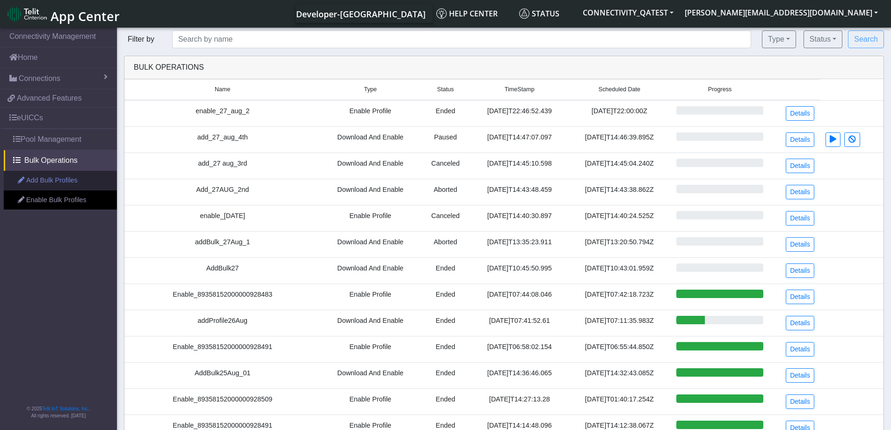
click at [28, 180] on link "Add Bulk Profiles" at bounding box center [60, 181] width 113 height 20
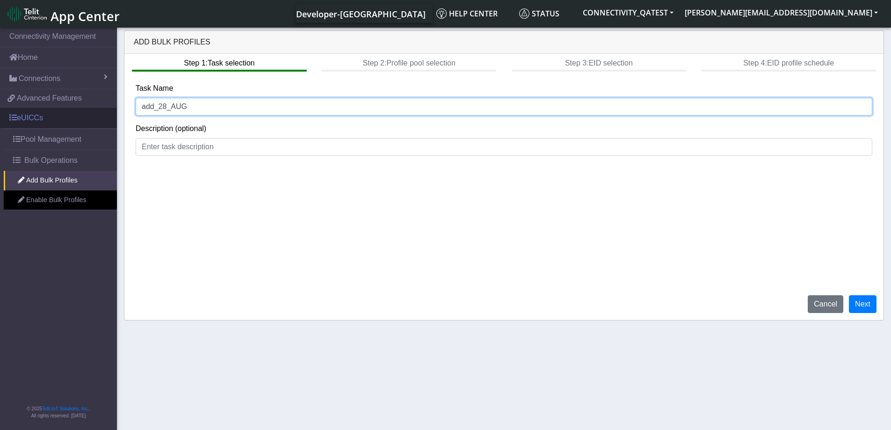
drag, startPoint x: 194, startPoint y: 108, endPoint x: 91, endPoint y: 117, distance: 103.8
click at [90, 117] on section "Connectivity Management Home Connections List Map 19a6e2afe95bba500ce99c9d0f905…" at bounding box center [445, 229] width 891 height 407
type input "28_AUG_test"
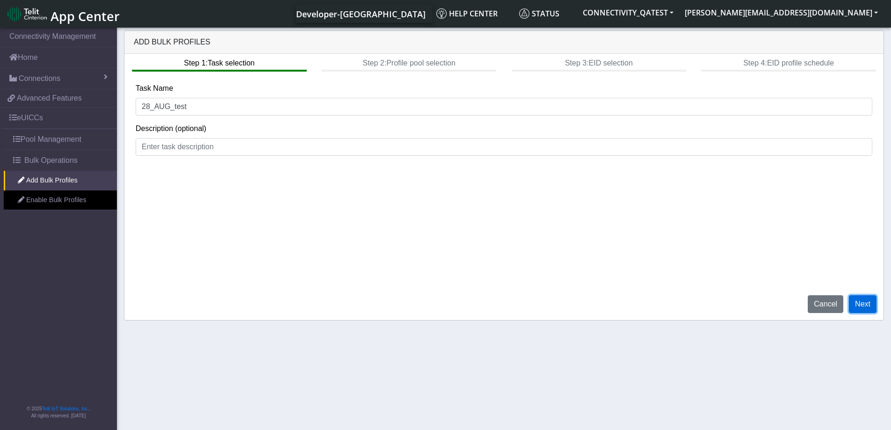
click at [869, 303] on button "Next" at bounding box center [863, 304] width 28 height 18
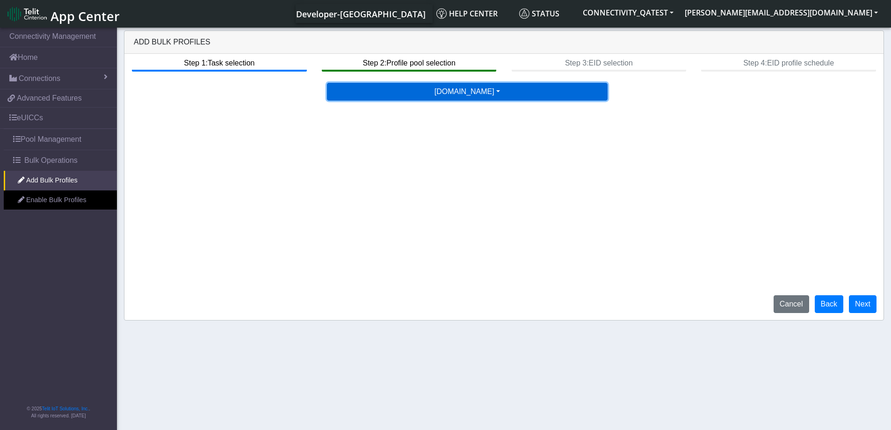
click at [444, 96] on button "[DOMAIN_NAME]" at bounding box center [467, 92] width 281 height 18
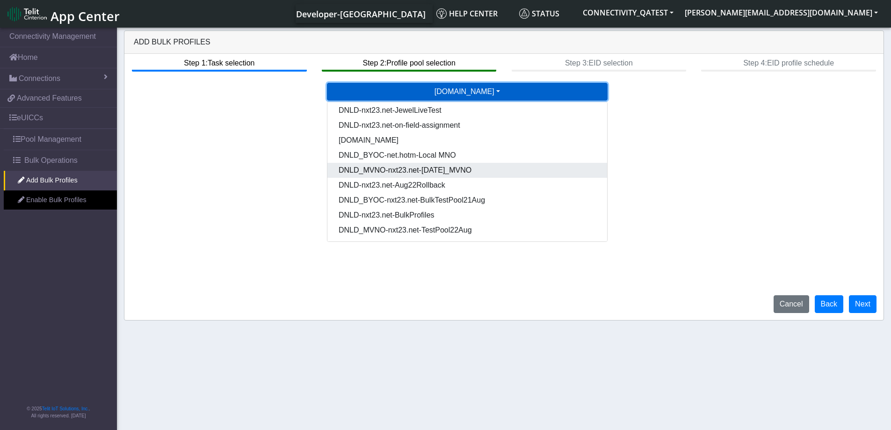
scroll to position [48, 0]
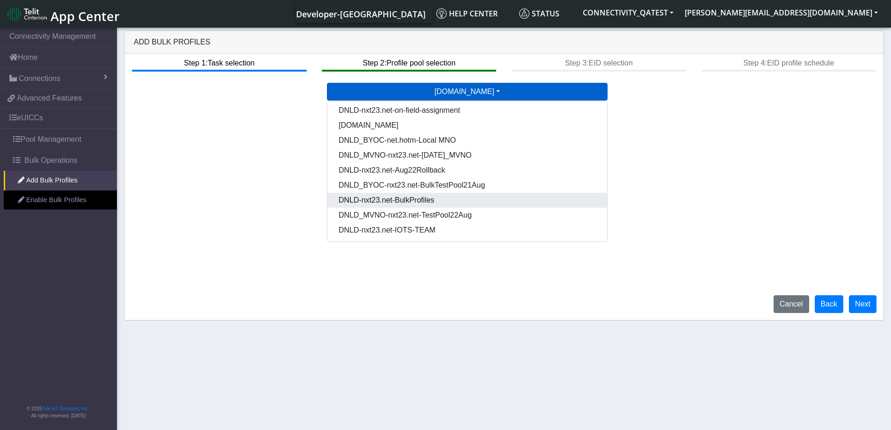
click at [430, 203] on Pooldd87b2e2-121e-4d00-ae8a-d075df8e0e86-dropdown "DNLD-nxt23.net-BulkProfiles" at bounding box center [467, 200] width 280 height 15
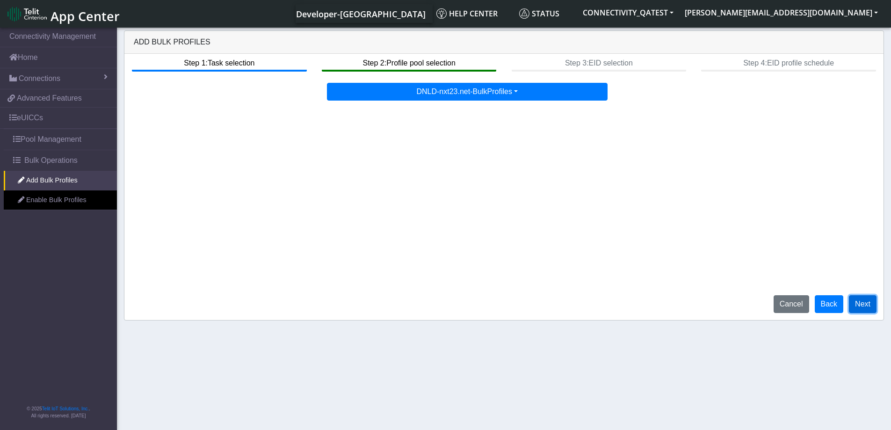
click at [865, 304] on button "Next" at bounding box center [863, 304] width 28 height 18
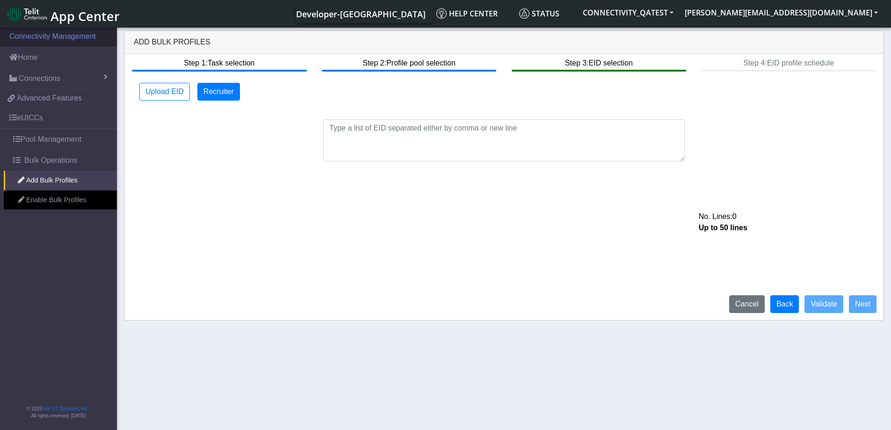
drag, startPoint x: 205, startPoint y: 39, endPoint x: 116, endPoint y: 43, distance: 88.5
click at [116, 43] on section "Connectivity Management Home Connections List Map 19a6e2afe95bba500ce99c9d0f905…" at bounding box center [445, 229] width 891 height 407
click at [437, 232] on div "Step 1: Task selection Step 2: Profile pool selection Step 3: EID selection Ste…" at bounding box center [503, 187] width 759 height 266
click at [782, 304] on button "Back" at bounding box center [784, 304] width 29 height 18
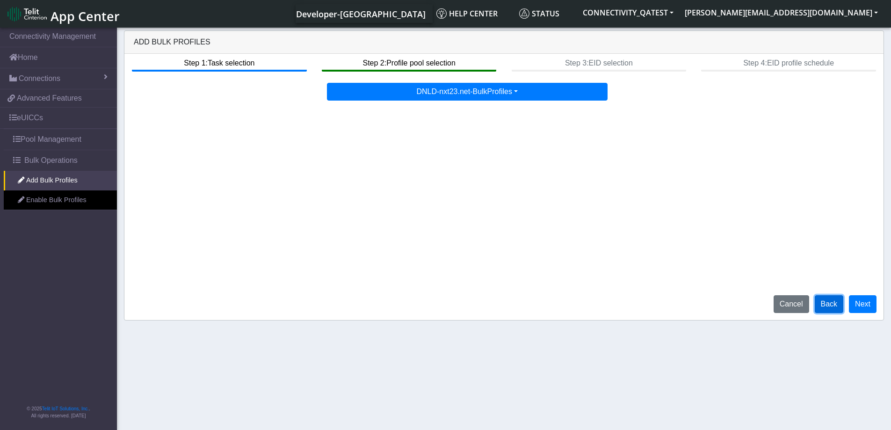
click at [832, 310] on button "Back" at bounding box center [829, 304] width 29 height 18
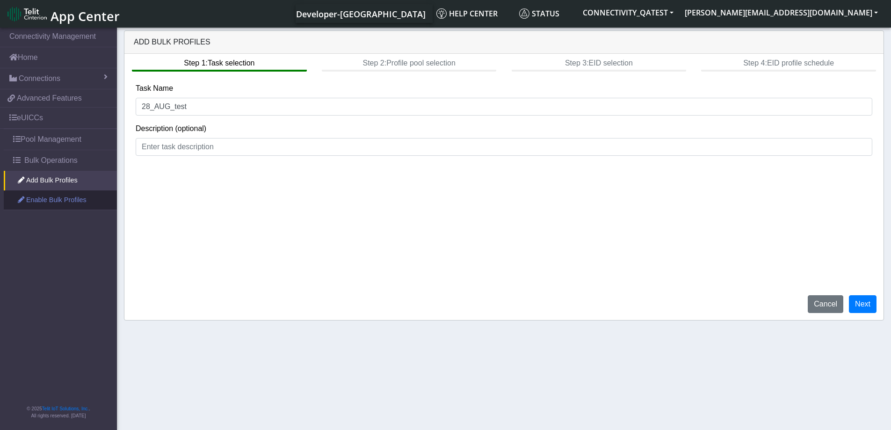
click at [62, 201] on link "Enable Bulk Profiles" at bounding box center [60, 200] width 113 height 20
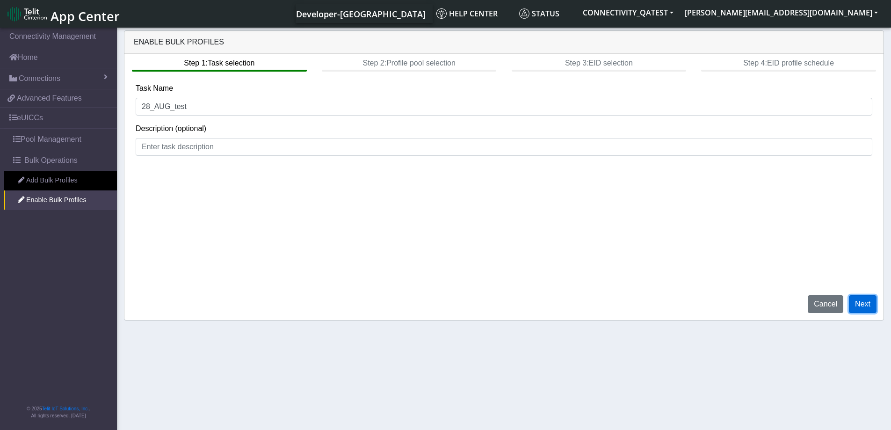
click at [868, 308] on button "Next" at bounding box center [863, 304] width 28 height 18
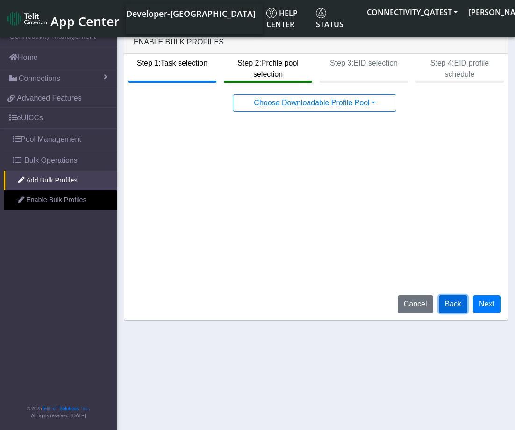
click at [453, 308] on button "Back" at bounding box center [453, 304] width 29 height 18
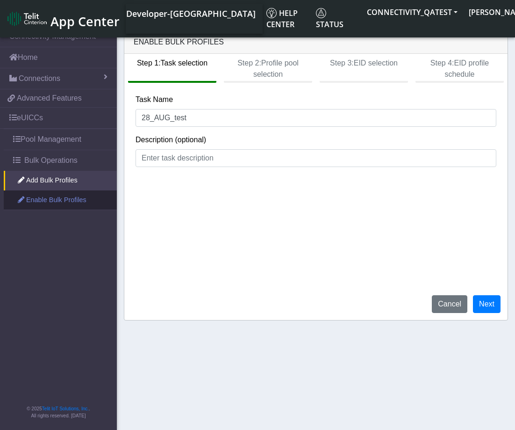
click at [43, 208] on link "Enable Bulk Profiles" at bounding box center [60, 200] width 113 height 20
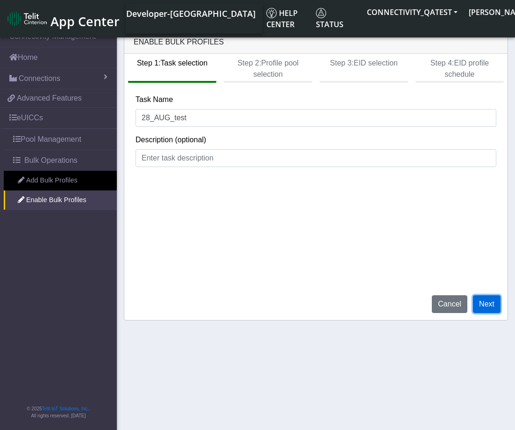
click at [491, 304] on button "Next" at bounding box center [487, 304] width 28 height 18
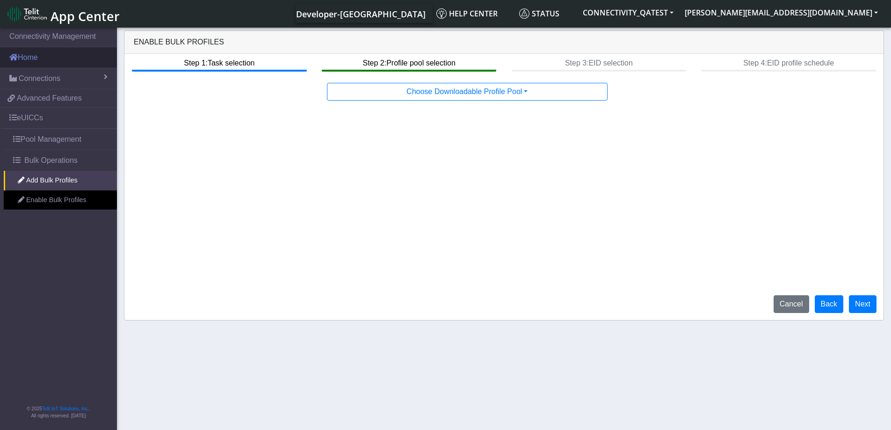
click at [34, 56] on link "Home" at bounding box center [58, 57] width 117 height 21
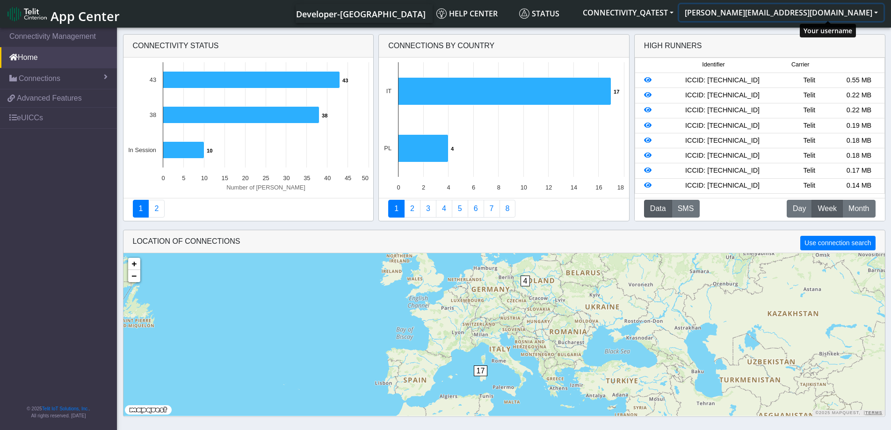
click at [876, 13] on button "[PERSON_NAME][EMAIL_ADDRESS][DOMAIN_NAME]" at bounding box center [781, 12] width 204 height 17
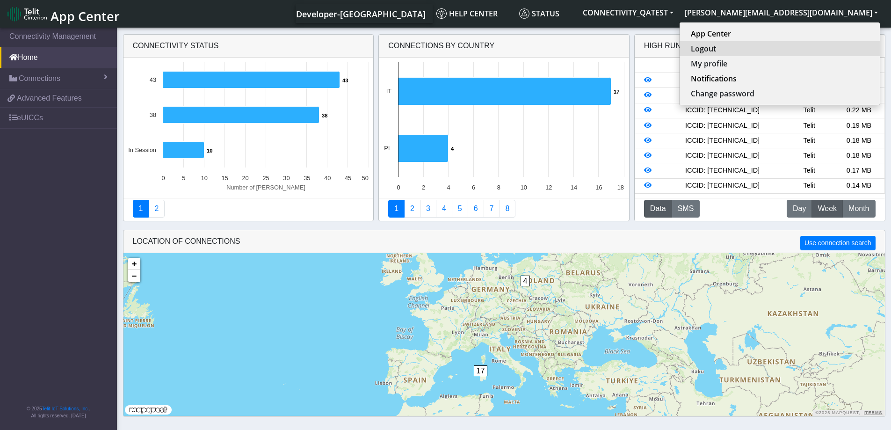
click at [827, 46] on button "Logout" at bounding box center [780, 48] width 200 height 15
